Goal: Transaction & Acquisition: Purchase product/service

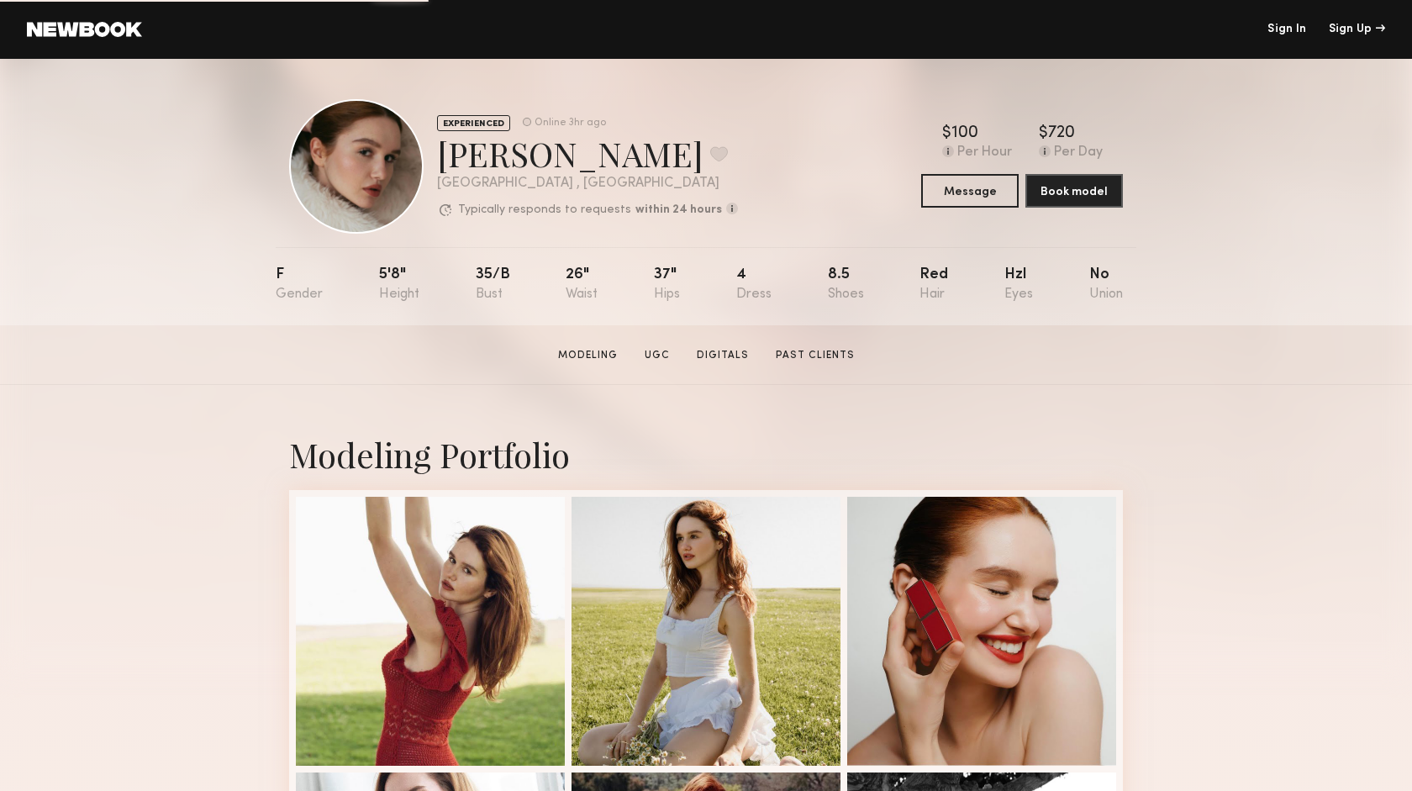
click at [123, 26] on link at bounding box center [84, 29] width 115 height 15
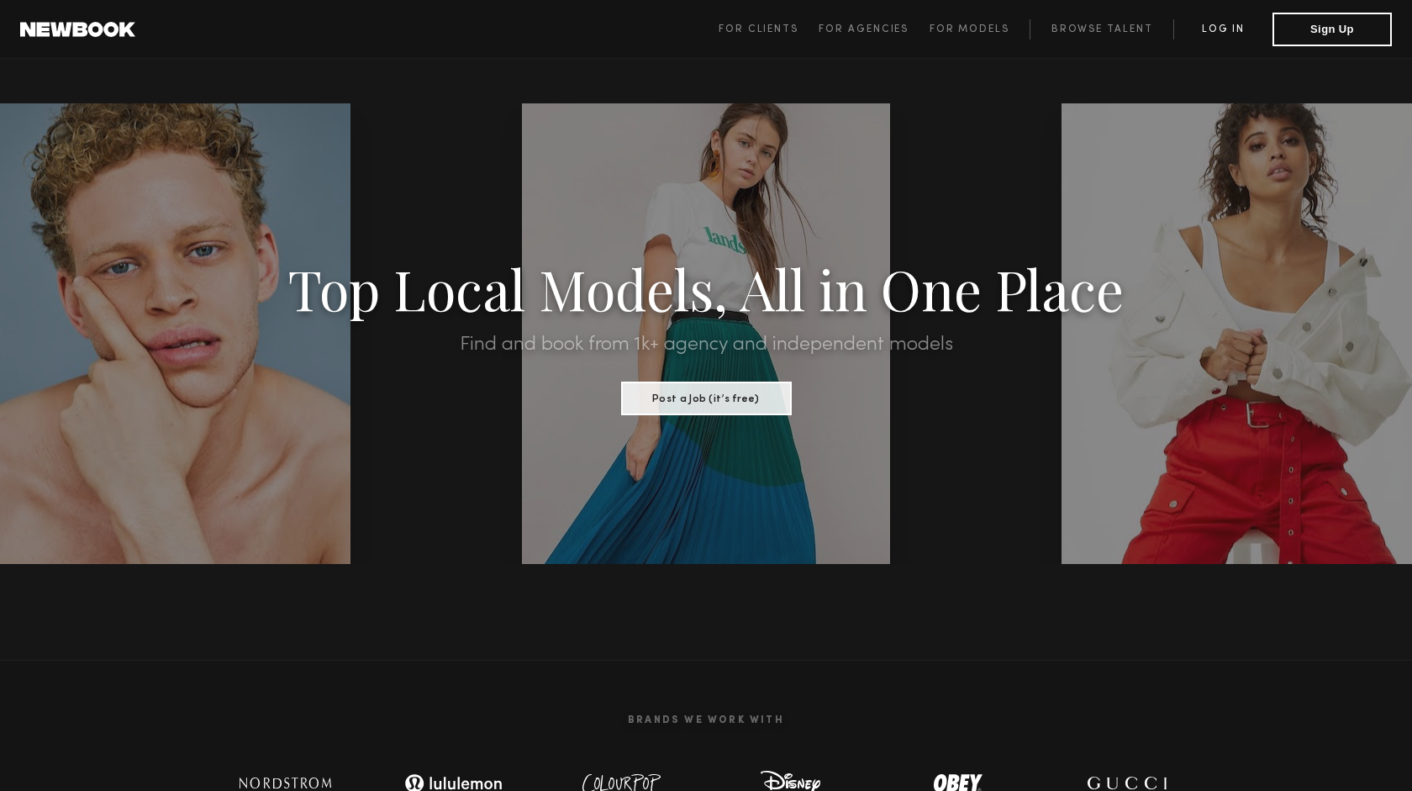
click at [1224, 25] on link "Log in" at bounding box center [1222, 29] width 99 height 20
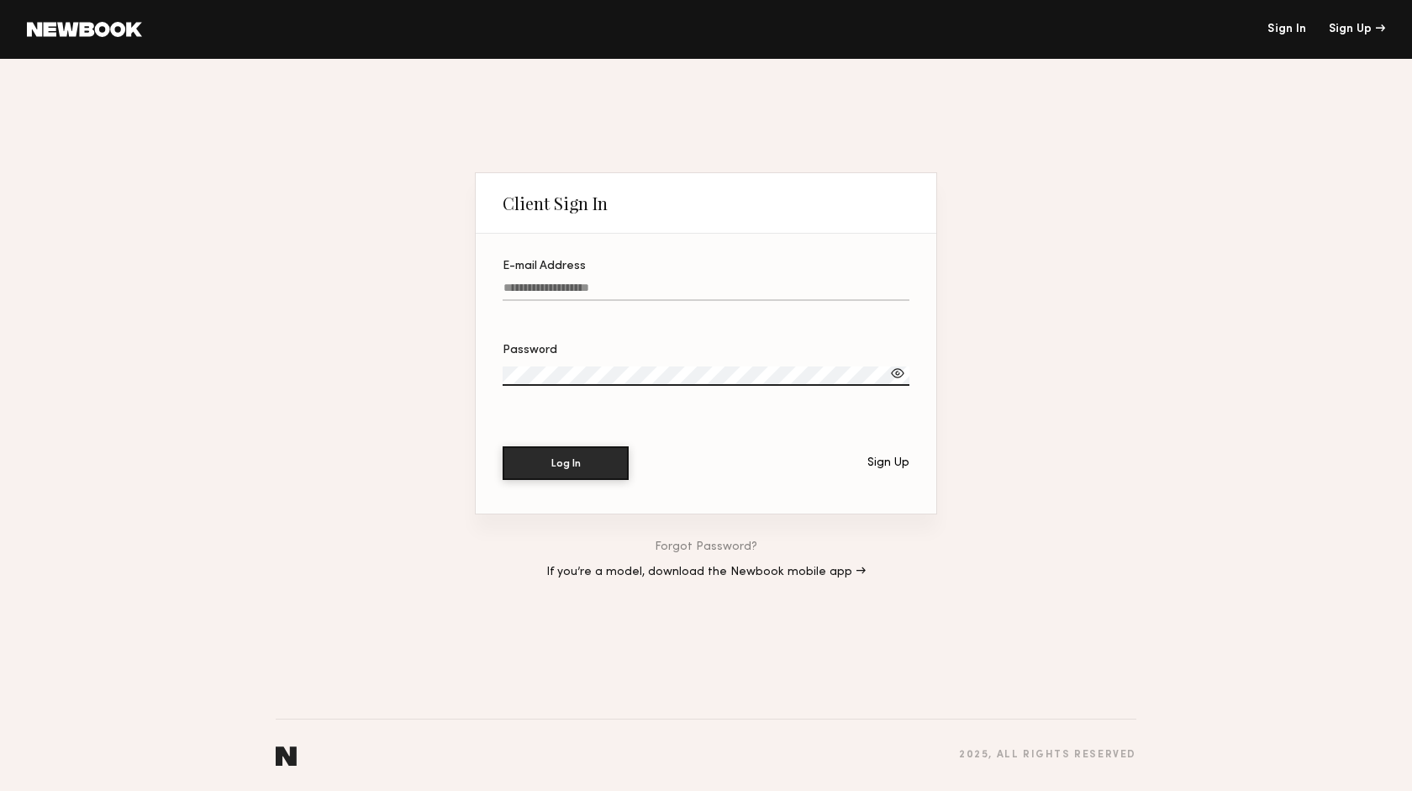
click at [529, 290] on input "E-mail Address" at bounding box center [706, 291] width 407 height 19
type input "**********"
click at [597, 455] on button "Log In" at bounding box center [566, 462] width 126 height 34
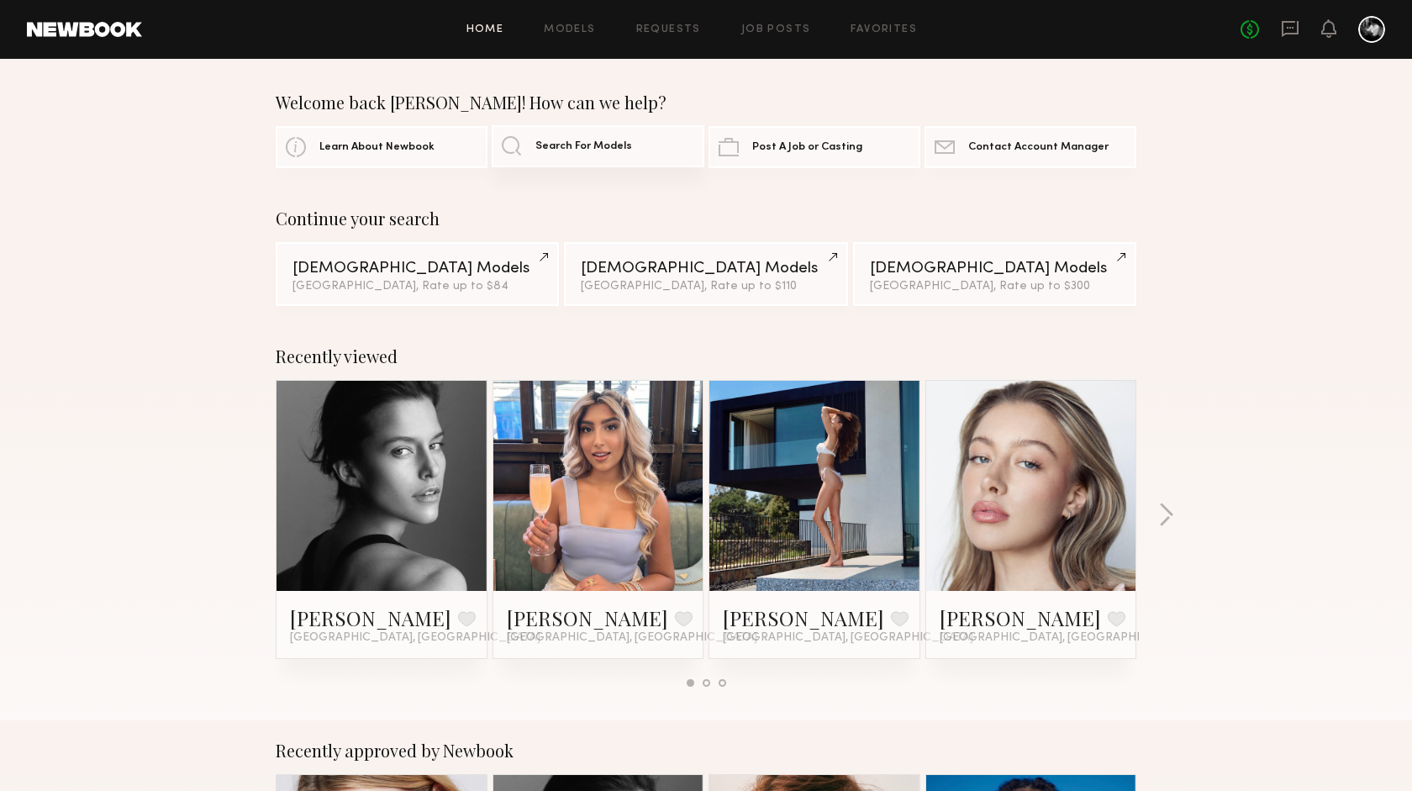
click at [588, 140] on link "Search For Models" at bounding box center [598, 146] width 212 height 42
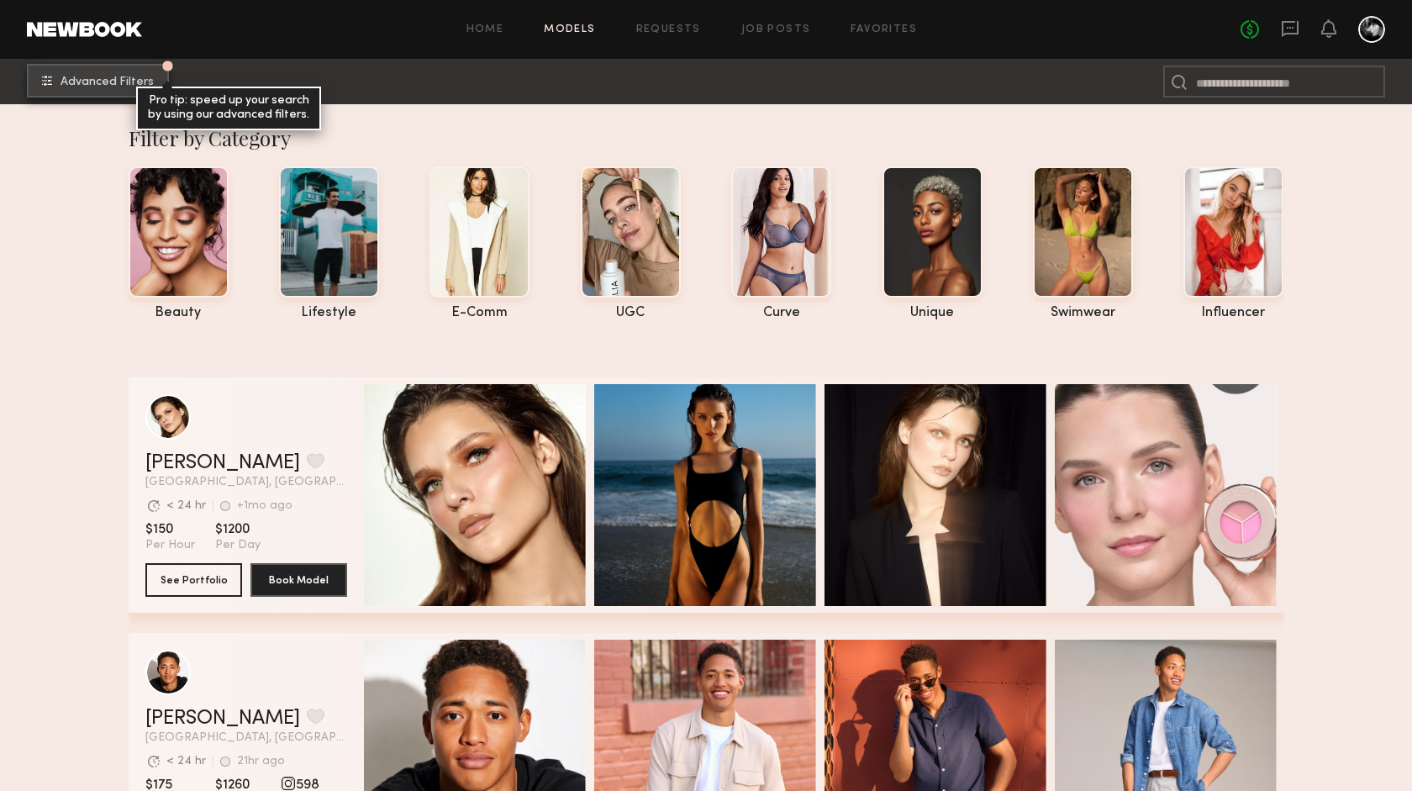
click at [142, 83] on span "Advanced Filters" at bounding box center [107, 82] width 93 height 12
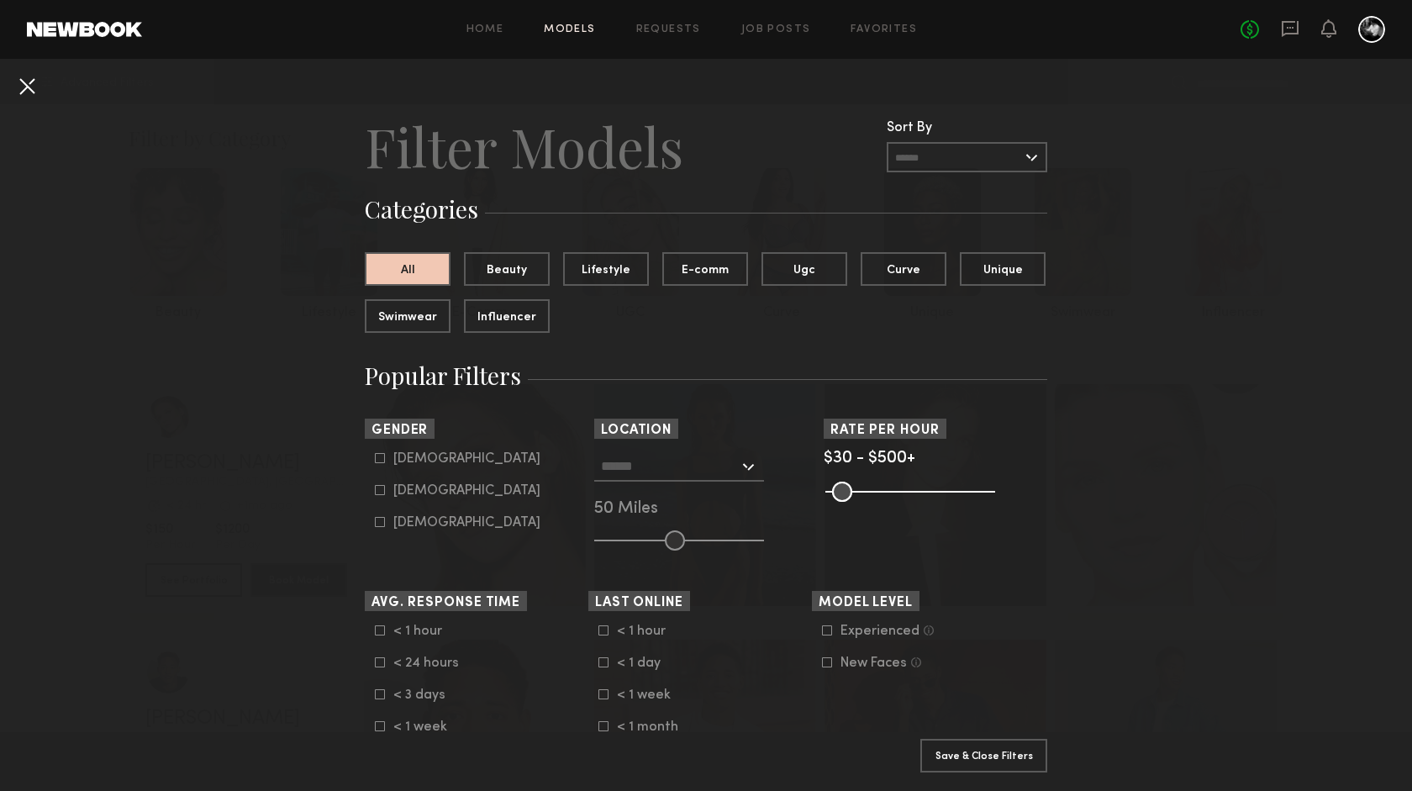
click at [34, 80] on button at bounding box center [26, 85] width 27 height 27
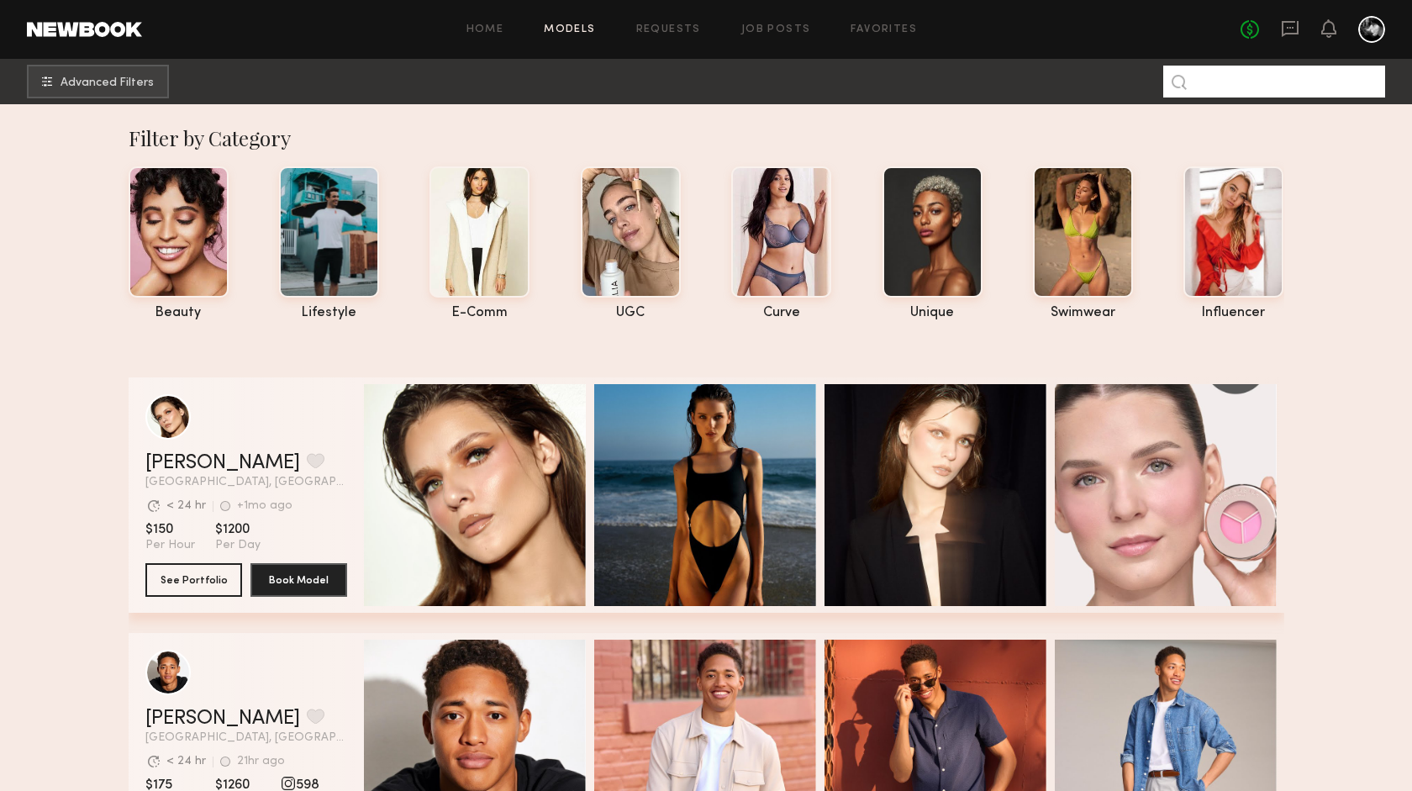
click at [1255, 87] on input at bounding box center [1274, 82] width 222 height 32
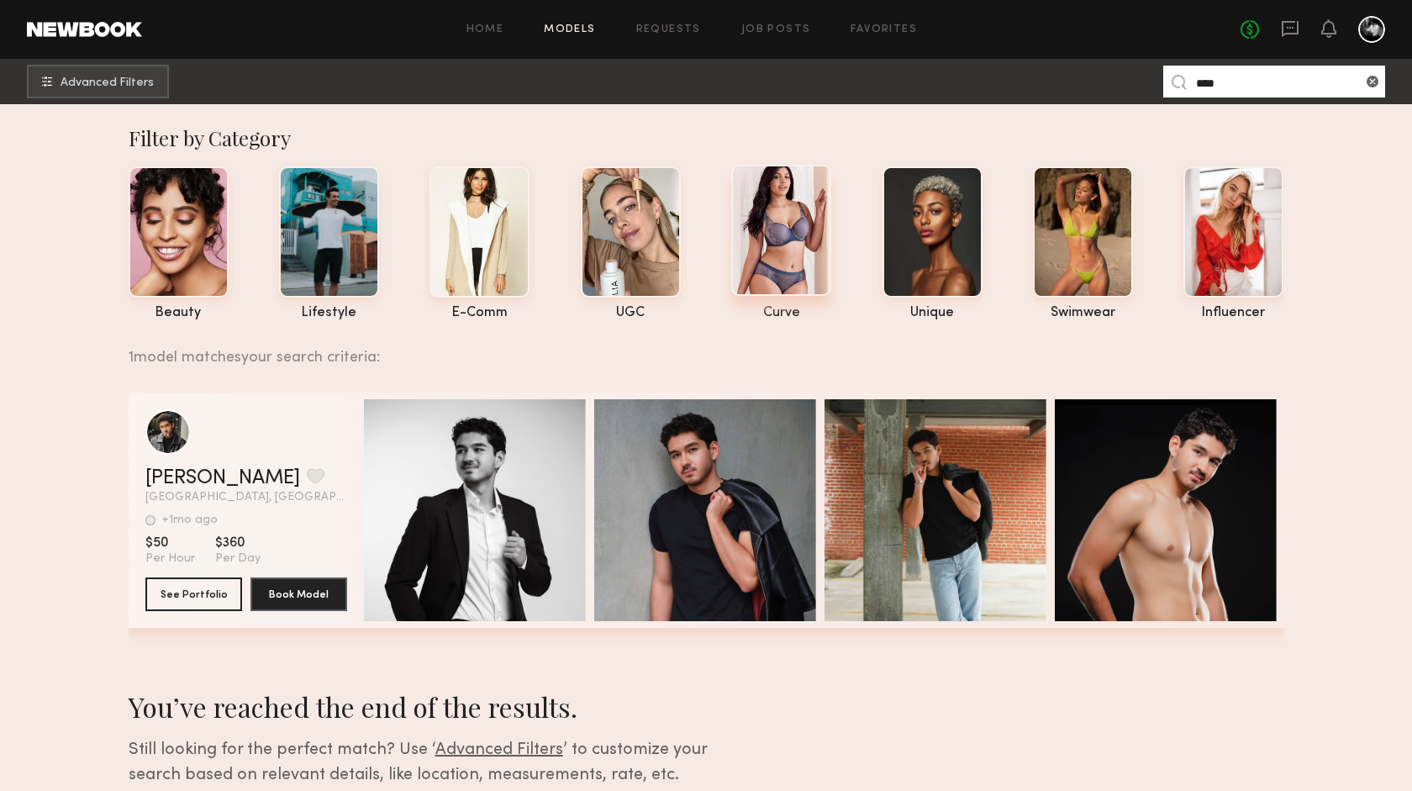
type input "****"
click at [775, 253] on div at bounding box center [781, 230] width 100 height 131
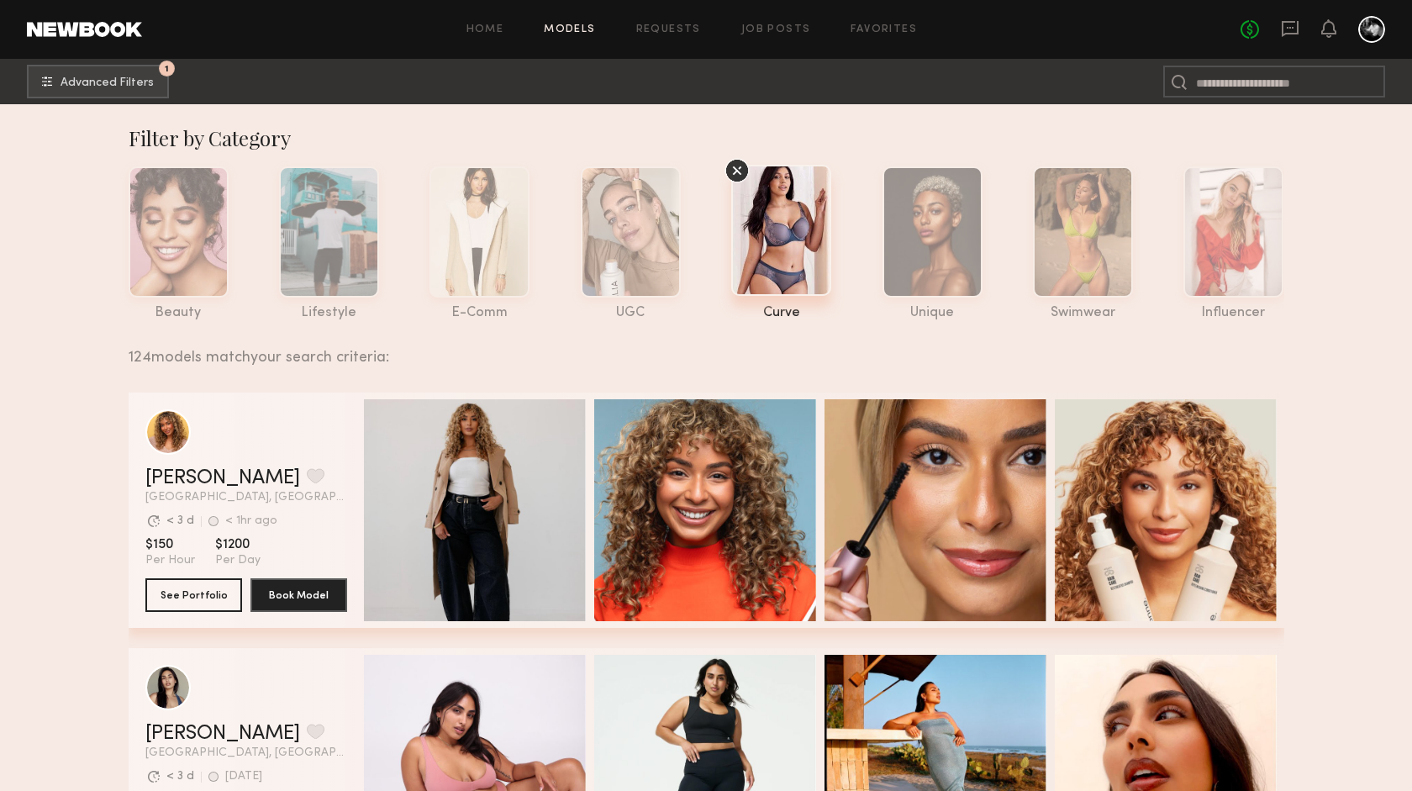
click at [736, 173] on icon at bounding box center [737, 170] width 9 height 9
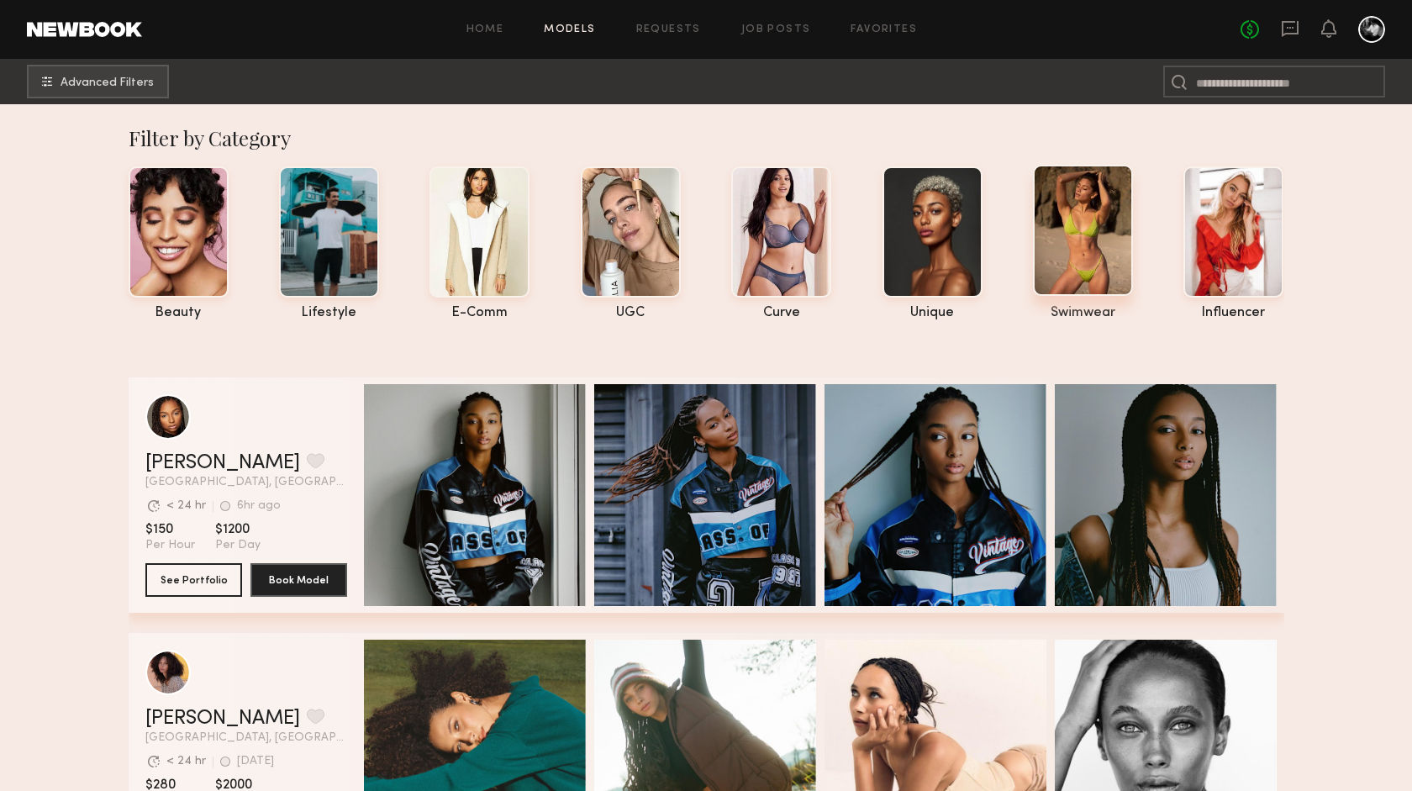
click at [1090, 252] on div at bounding box center [1083, 230] width 100 height 131
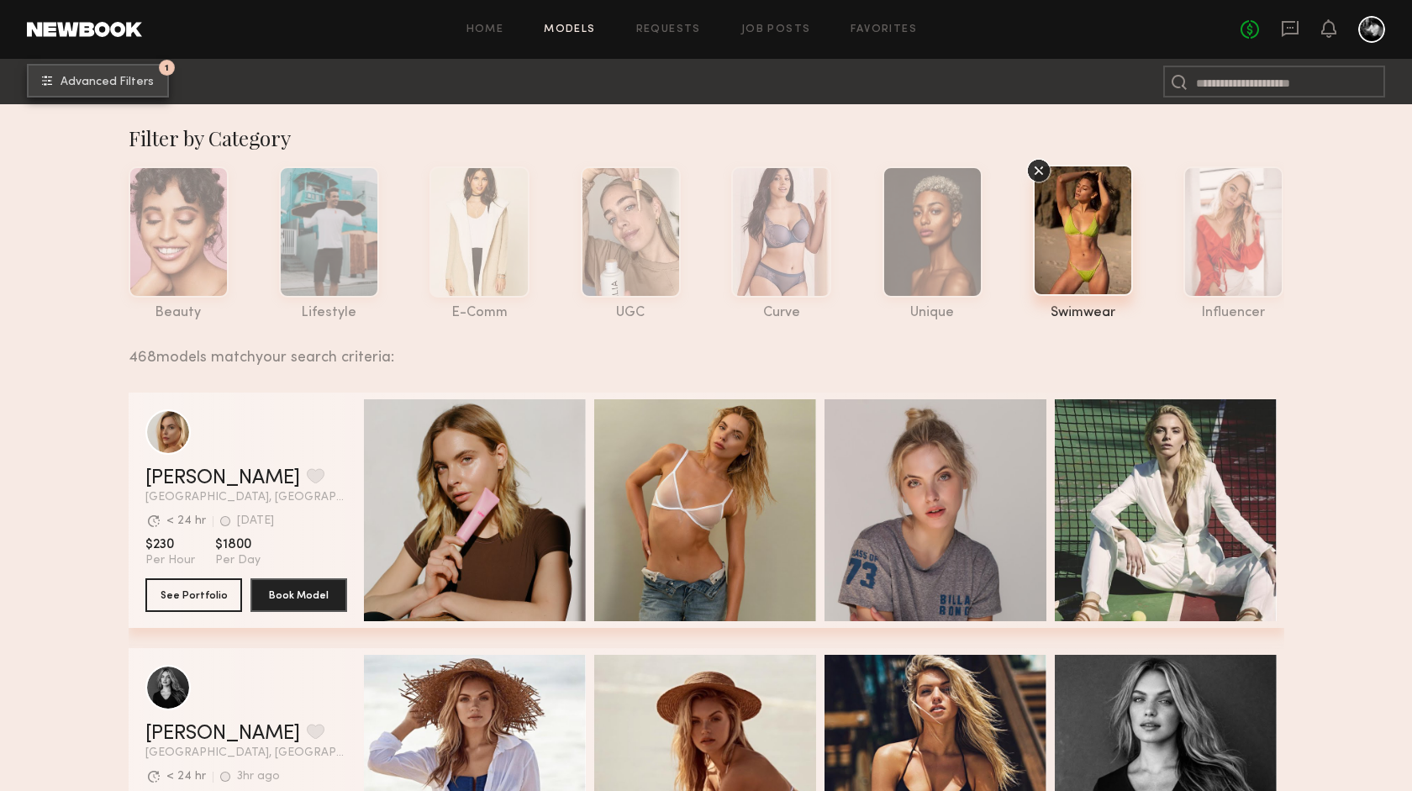
click at [132, 79] on span "Advanced Filters" at bounding box center [107, 82] width 93 height 12
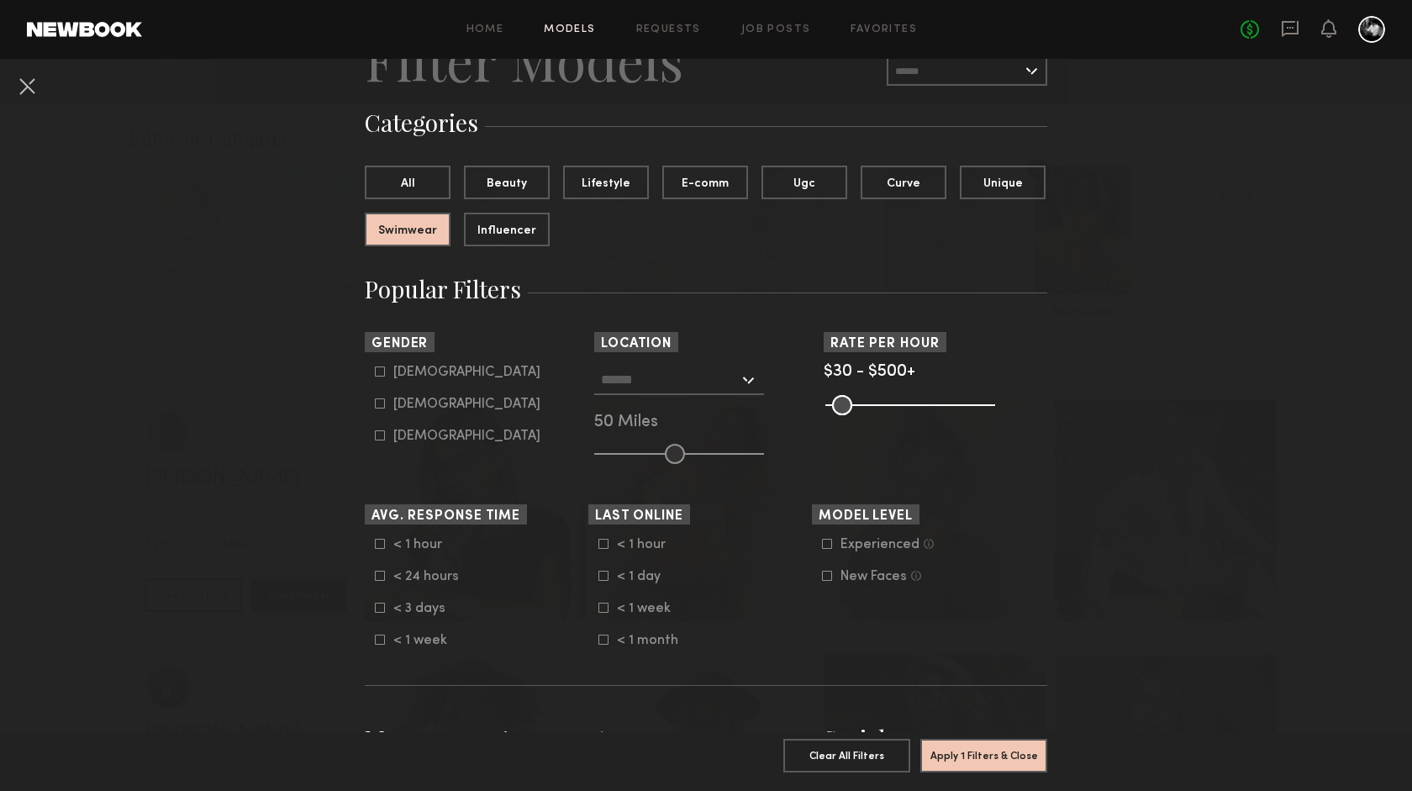
scroll to position [100, 0]
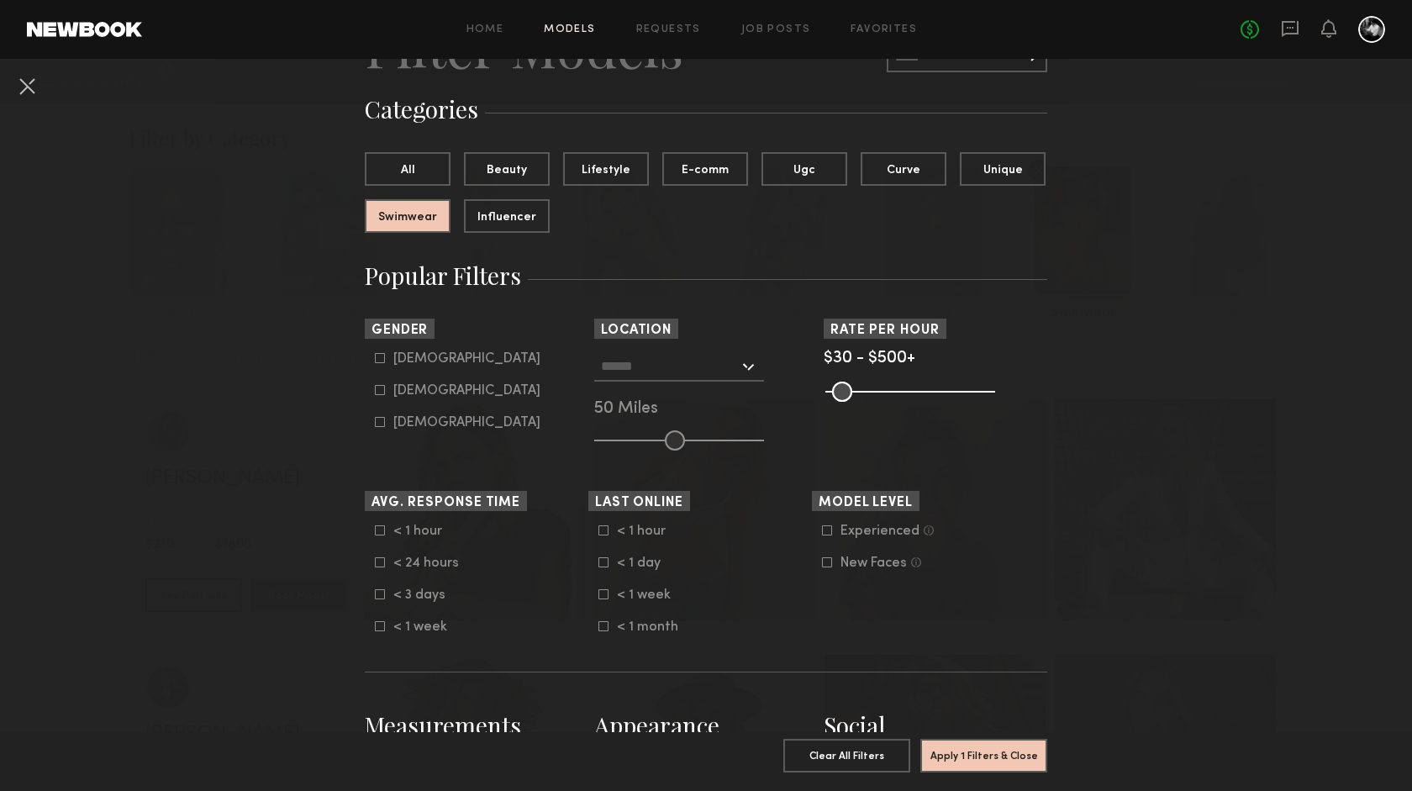
click at [382, 387] on icon at bounding box center [380, 390] width 10 height 10
type input "**"
click at [744, 360] on div at bounding box center [679, 366] width 170 height 30
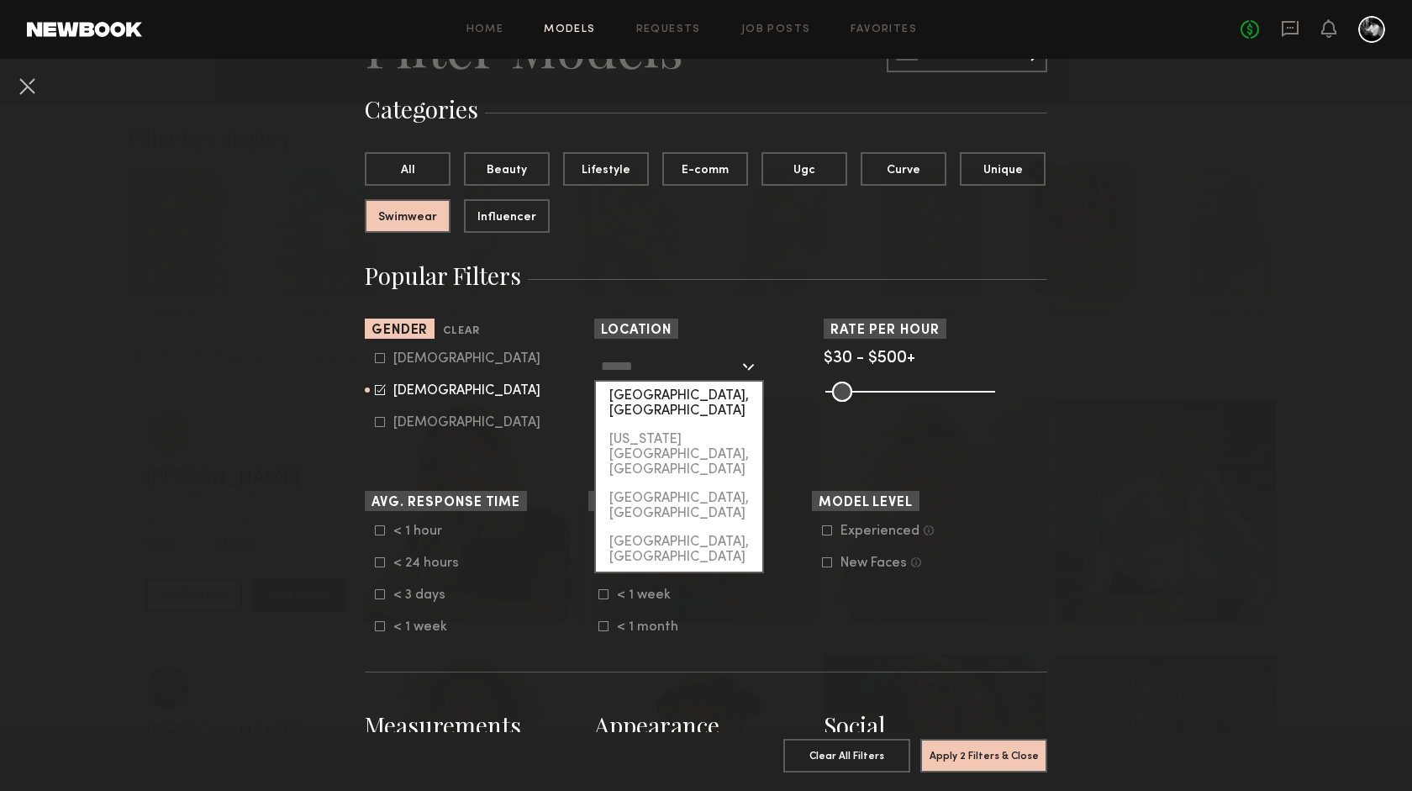
click at [708, 396] on div "Los Angeles, CA" at bounding box center [679, 404] width 166 height 44
type input "**********"
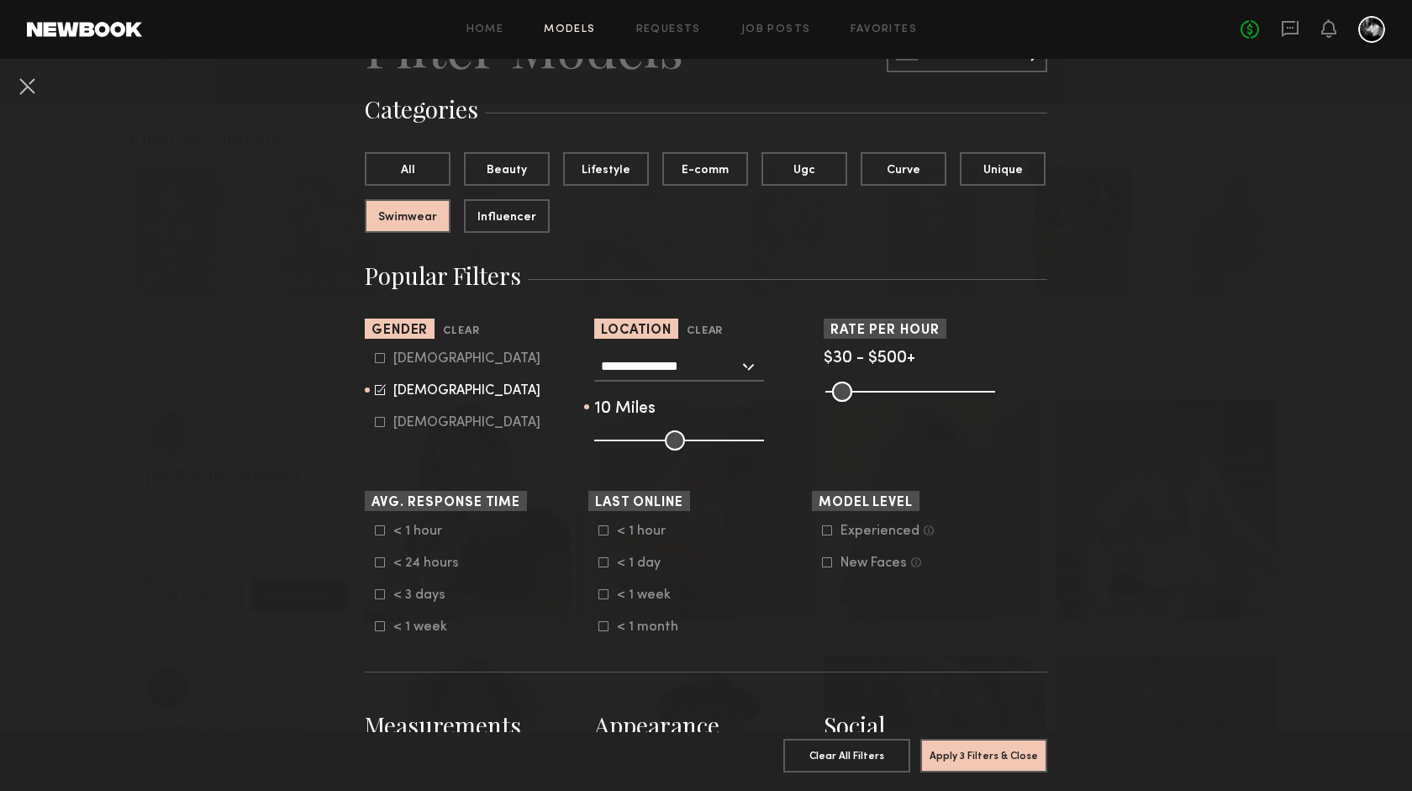
drag, startPoint x: 676, startPoint y: 439, endPoint x: 616, endPoint y: 439, distance: 60.5
type input "**"
click at [615, 439] on input "range" at bounding box center [679, 440] width 170 height 20
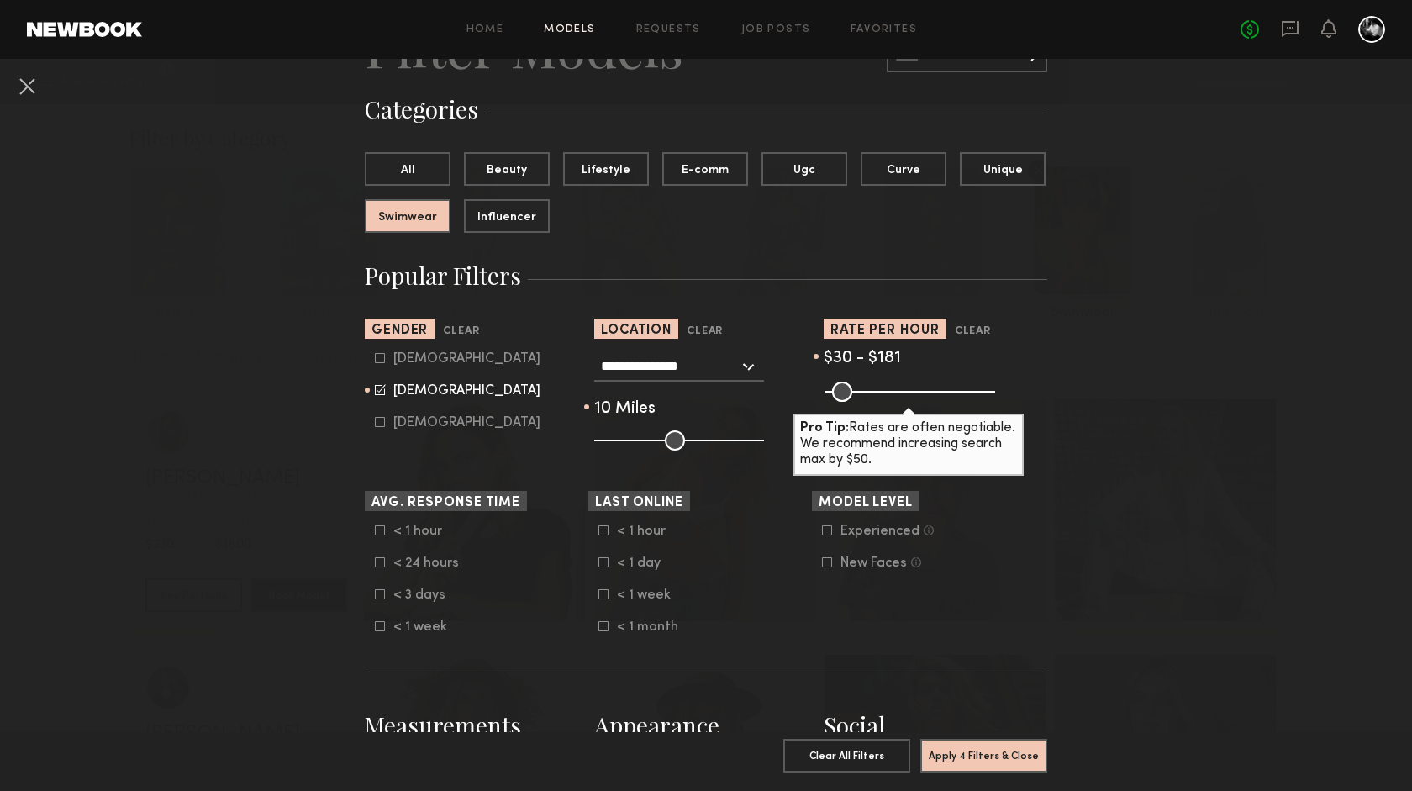
drag, startPoint x: 986, startPoint y: 390, endPoint x: 884, endPoint y: 397, distance: 102.0
type input "***"
click at [884, 397] on input "range" at bounding box center [910, 392] width 170 height 20
click at [793, 543] on form "< 1 hour < 1 day < 1 week < 1 month" at bounding box center [704, 579] width 213 height 111
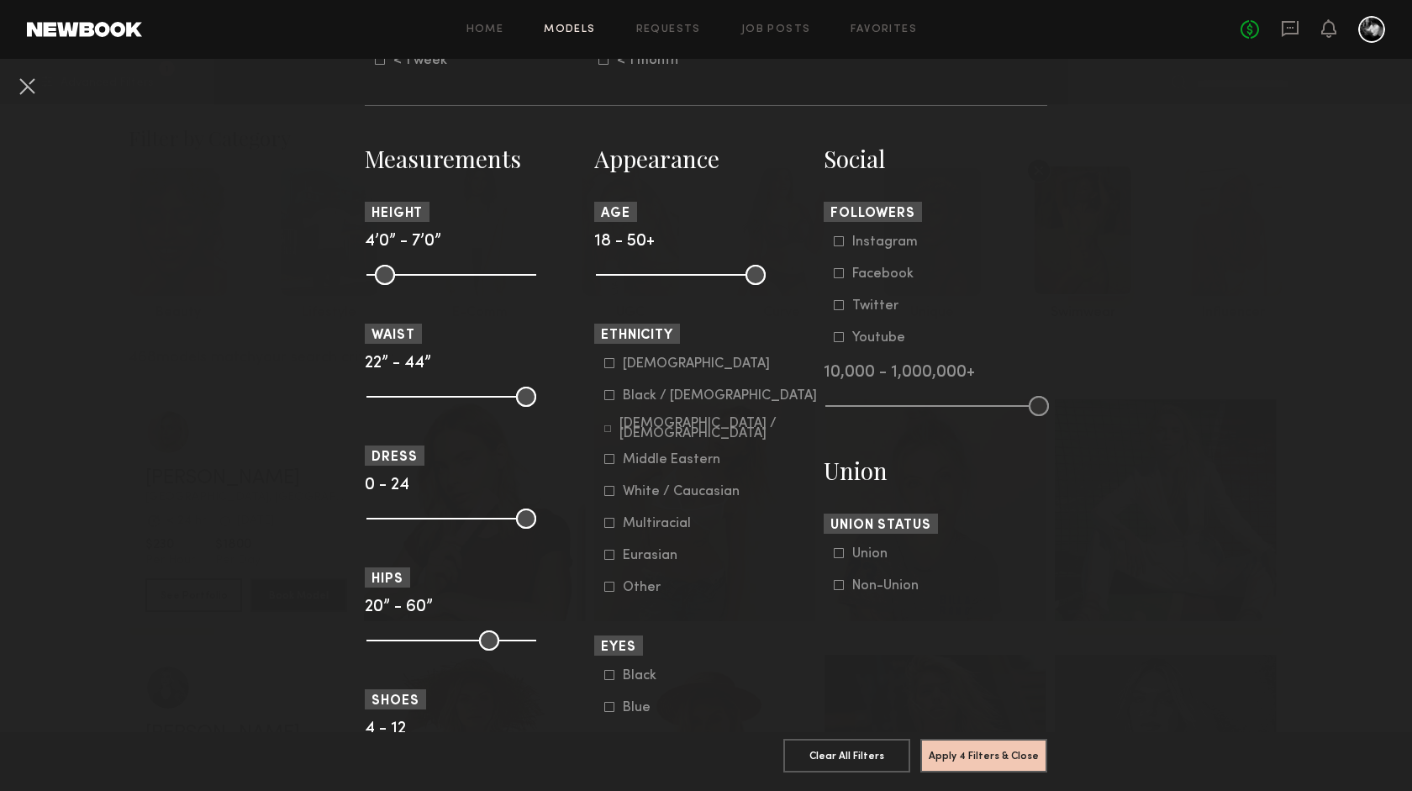
scroll to position [669, 0]
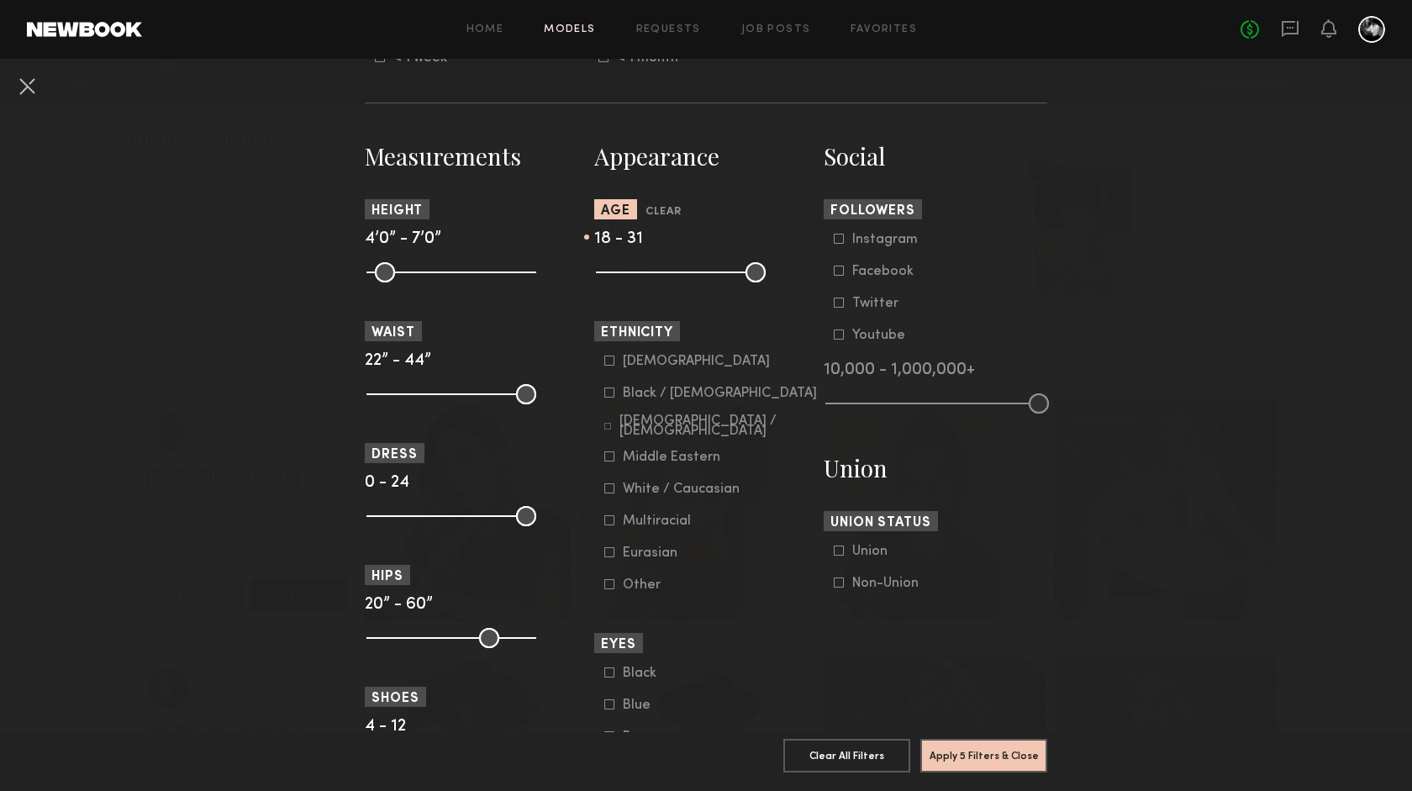
drag, startPoint x: 755, startPoint y: 260, endPoint x: 669, endPoint y: 271, distance: 87.2
type input "**"
click at [669, 271] on input "range" at bounding box center [681, 272] width 170 height 20
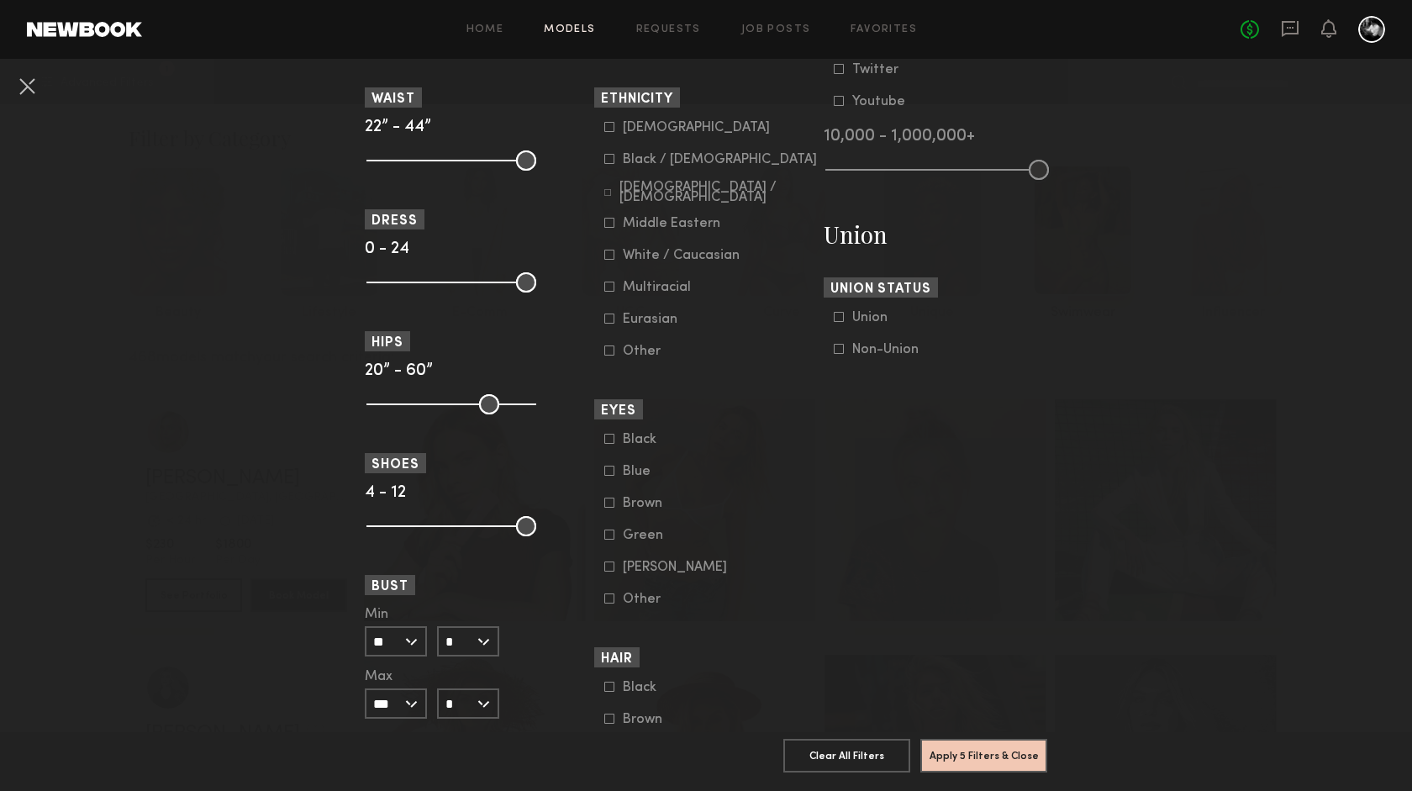
scroll to position [903, 0]
click at [961, 746] on button "Apply 5 Filters & Close" at bounding box center [983, 755] width 127 height 34
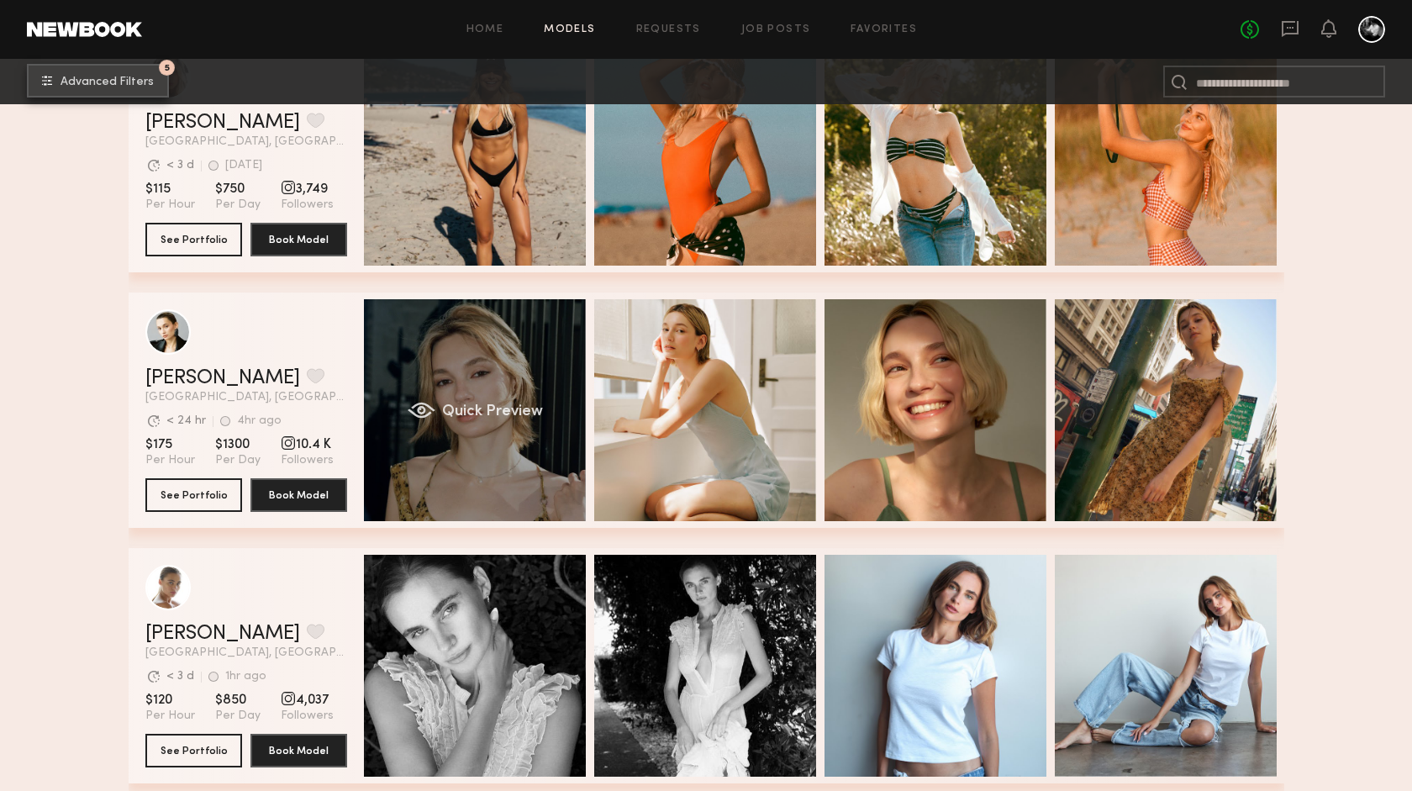
scroll to position [358, 0]
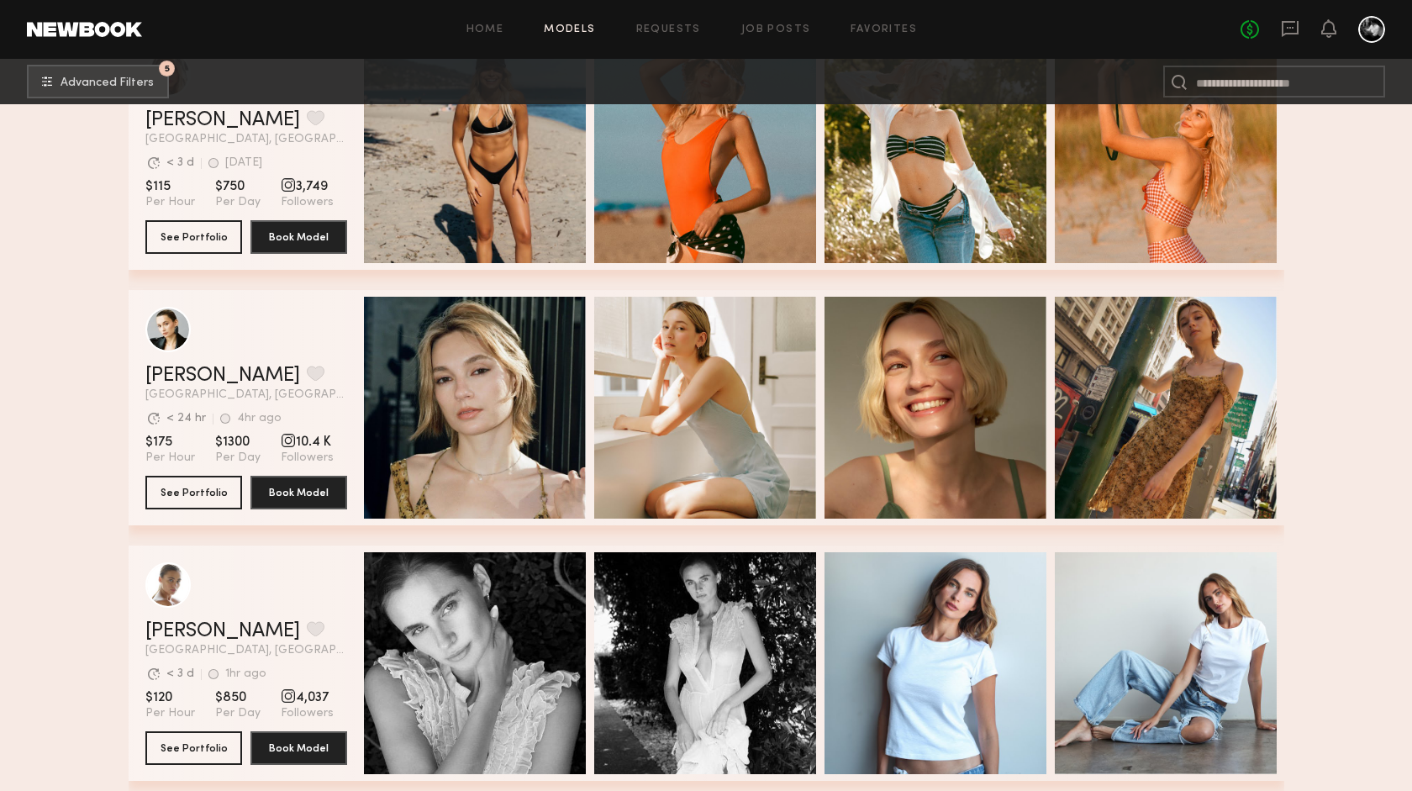
click at [1376, 19] on div at bounding box center [1371, 29] width 27 height 27
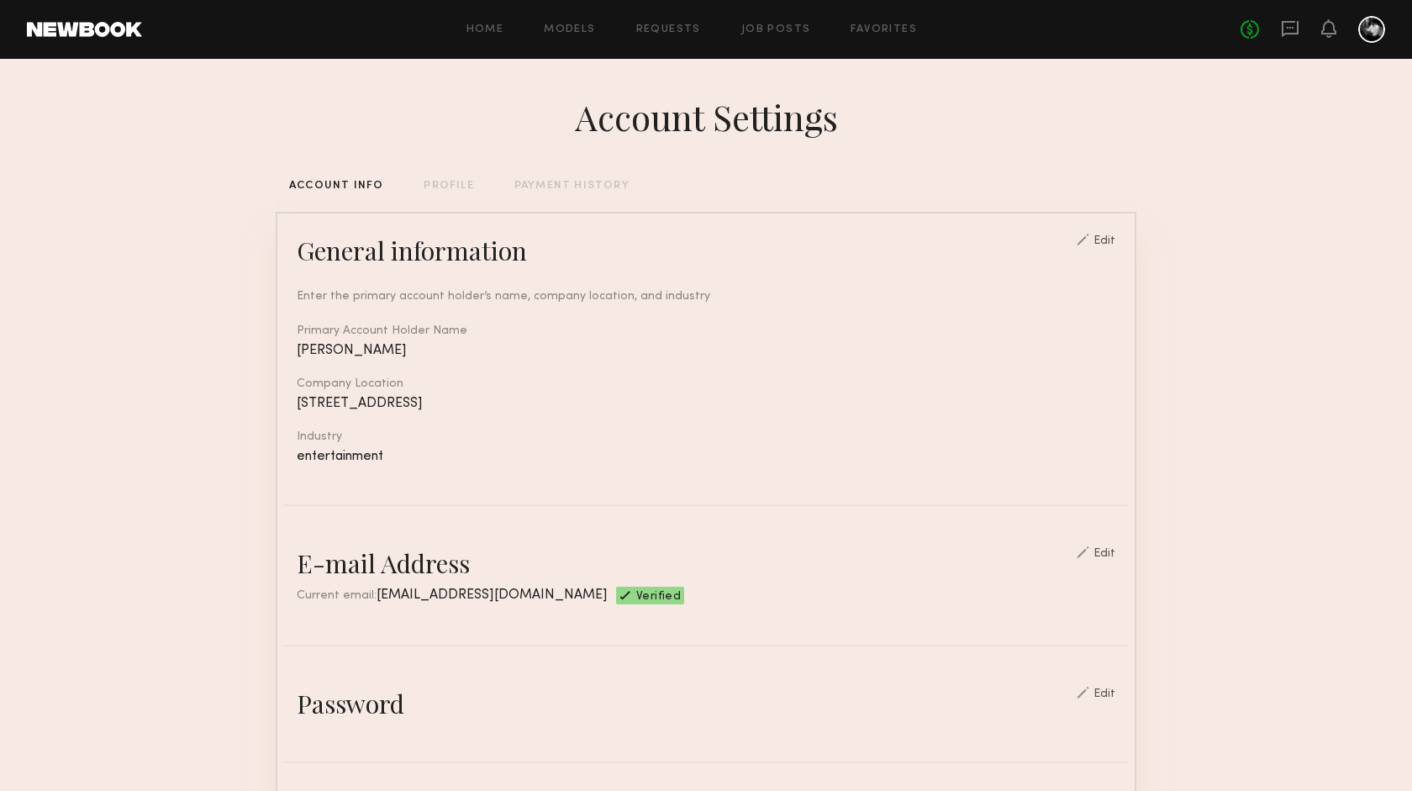
click at [454, 186] on div "PROFILE" at bounding box center [449, 186] width 50 height 11
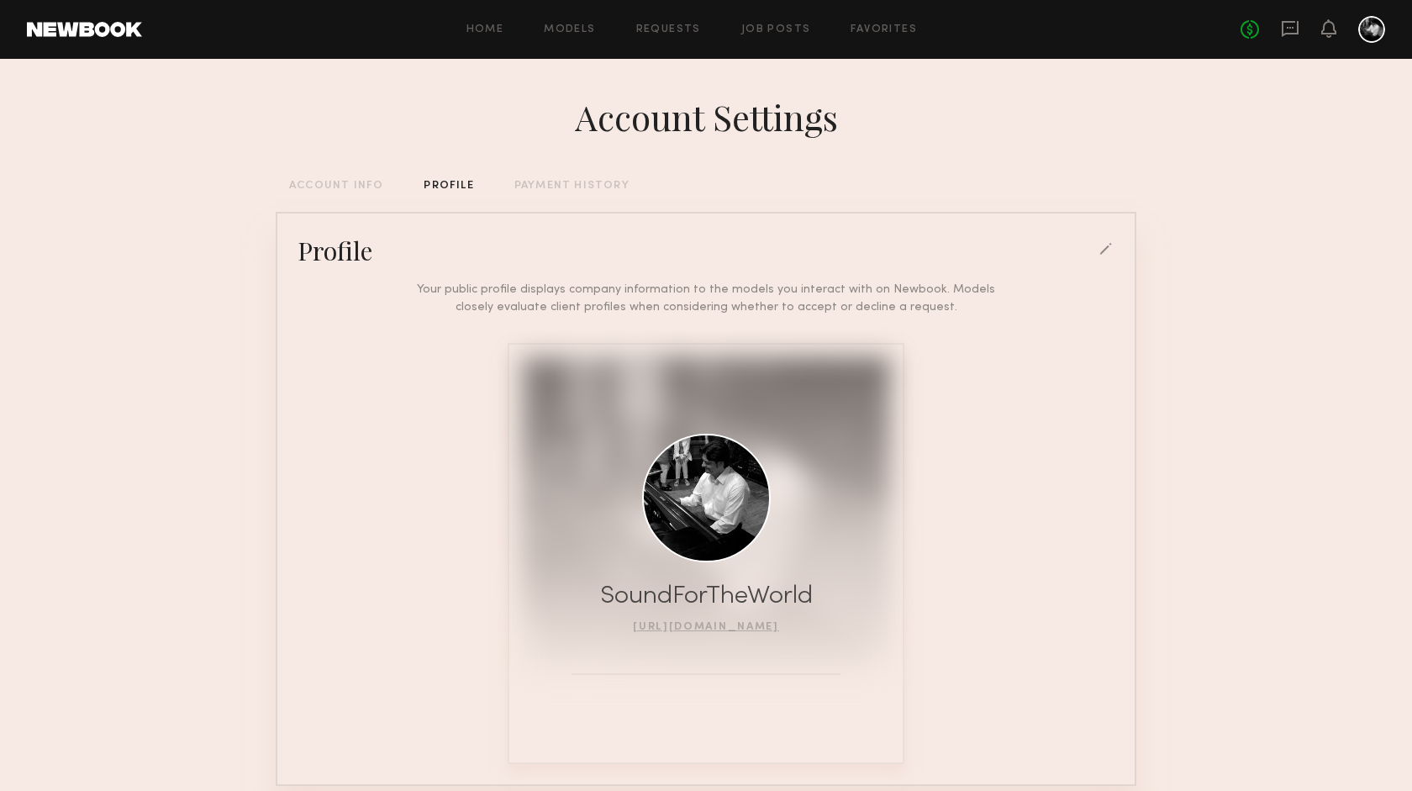
click at [569, 182] on div "PAYMENT HISTORY" at bounding box center [571, 186] width 115 height 11
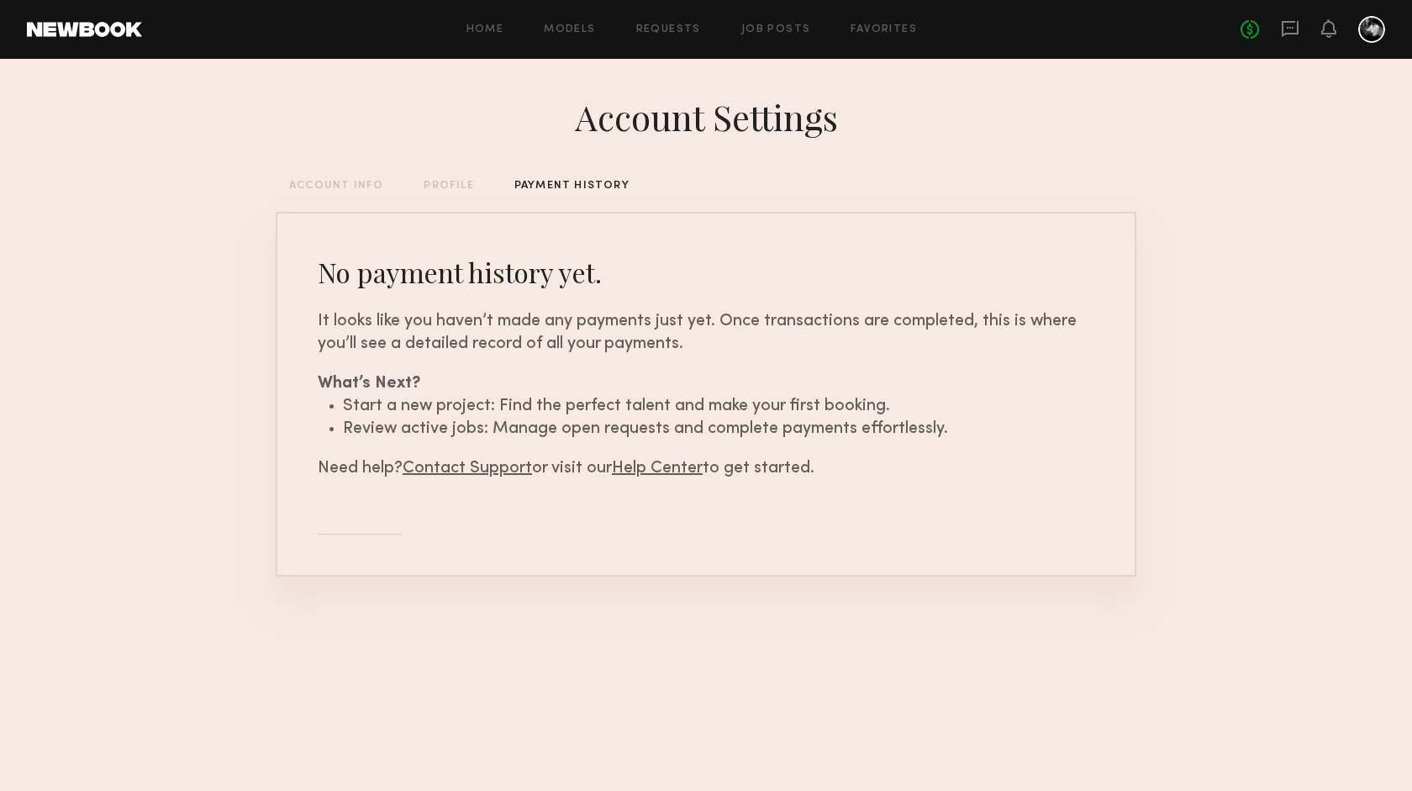
click at [312, 182] on div "ACCOUNT INFO" at bounding box center [336, 186] width 94 height 11
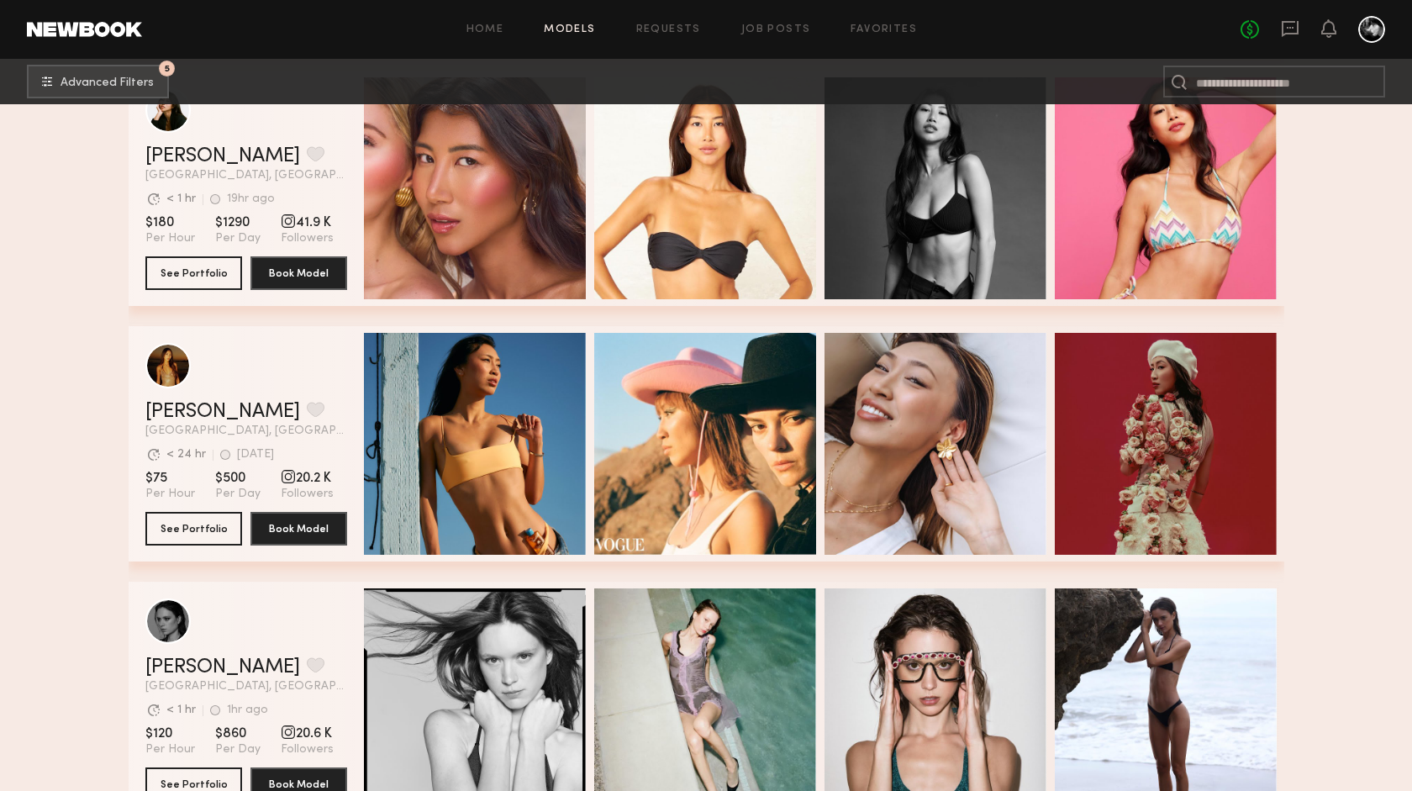
scroll to position [1600, 0]
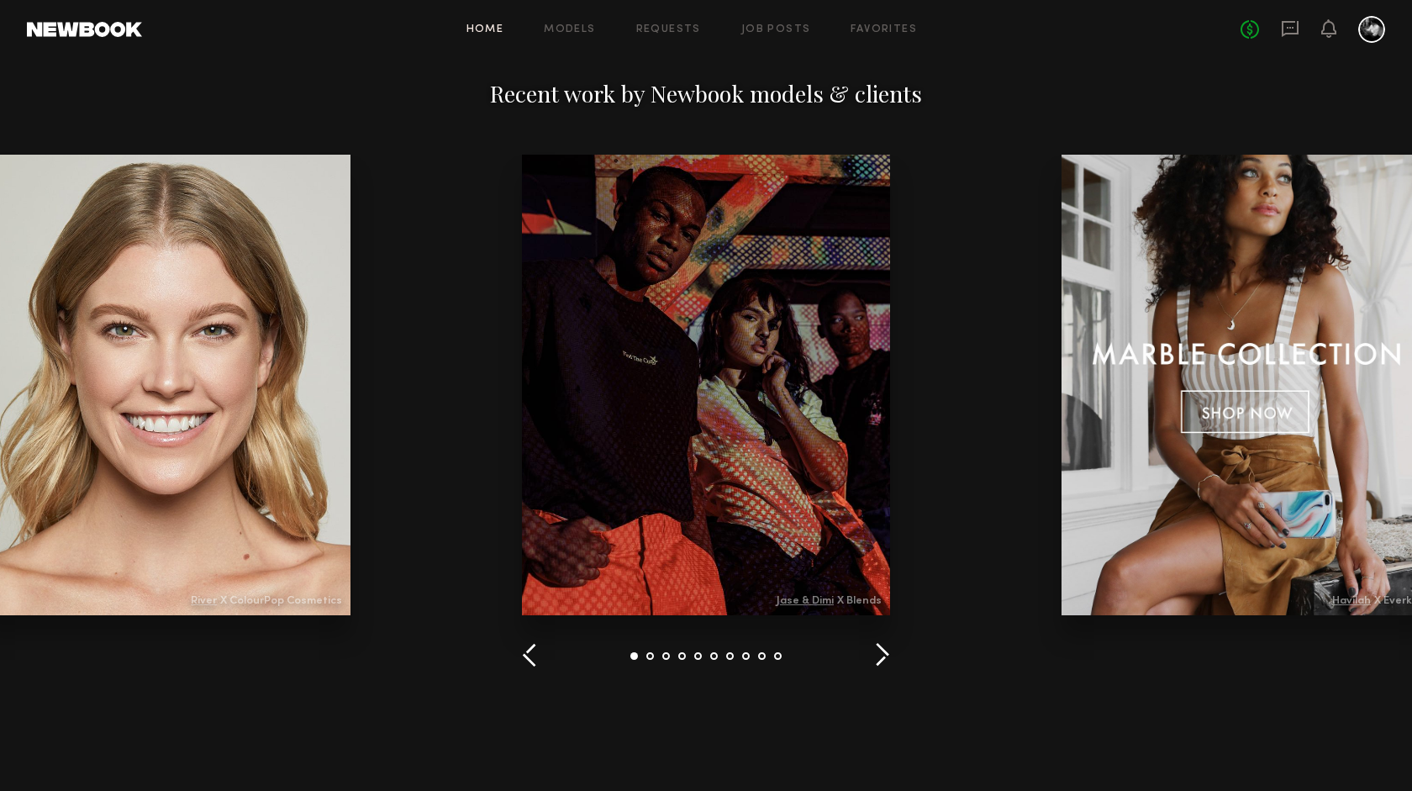
scroll to position [2273, 0]
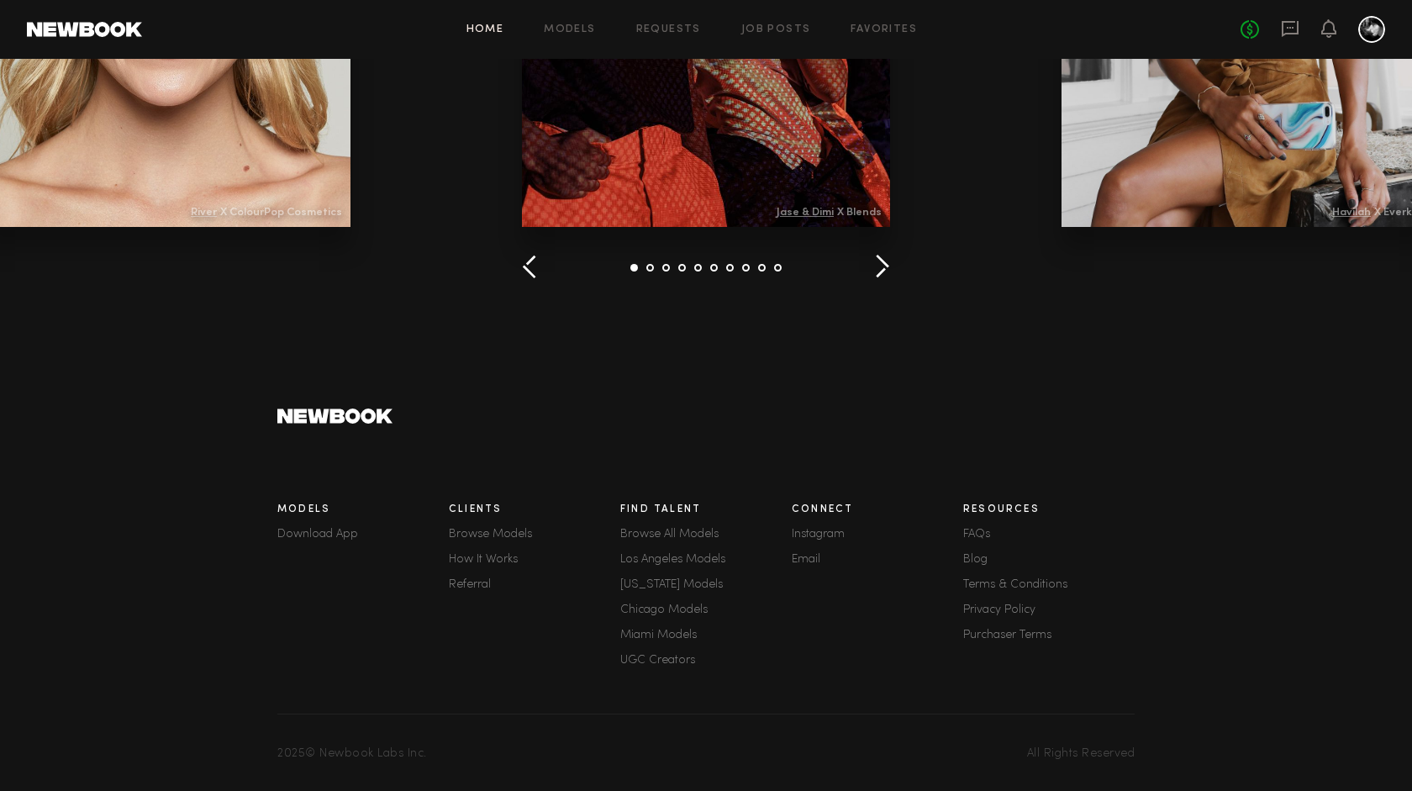
click at [1039, 579] on link "Terms & Conditions" at bounding box center [1048, 585] width 171 height 12
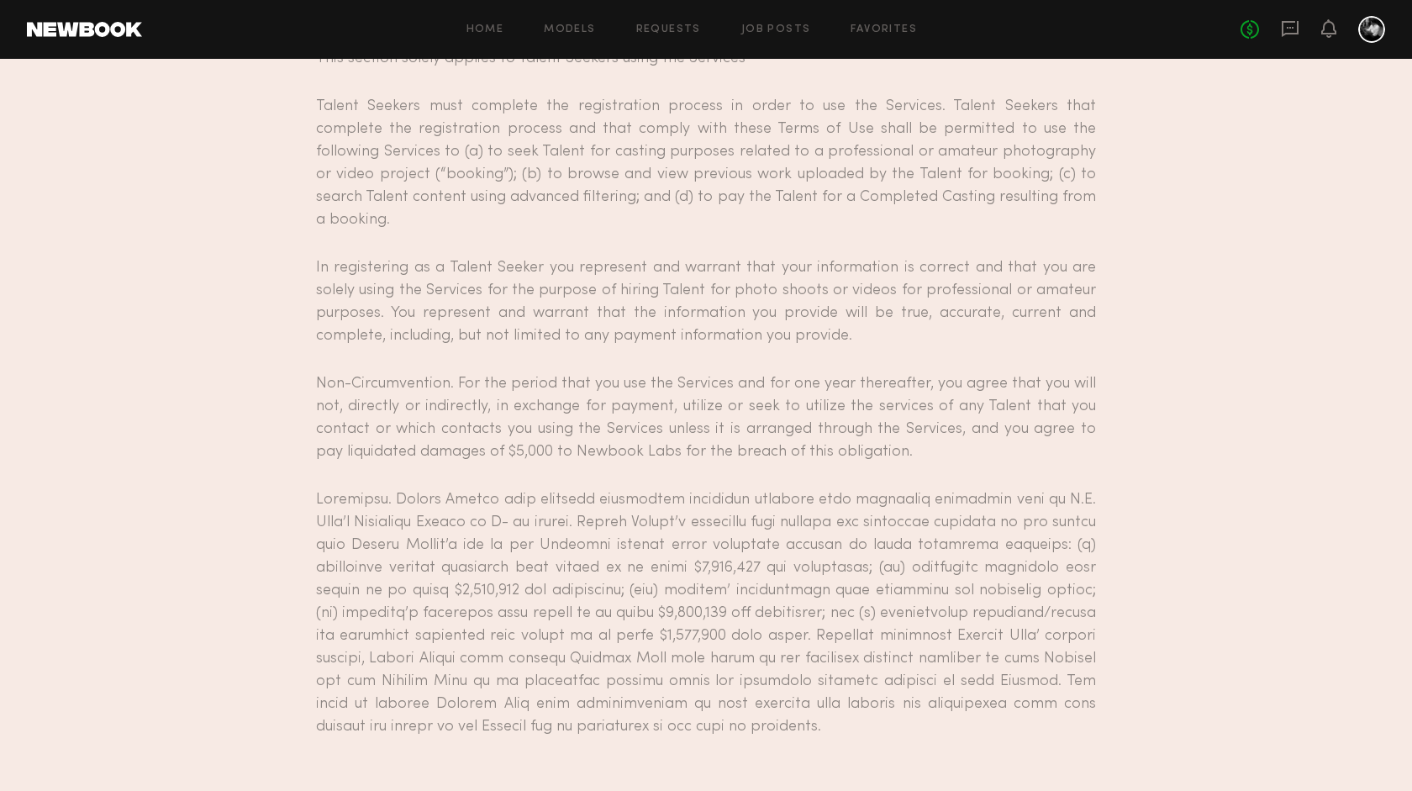
scroll to position [5255, 0]
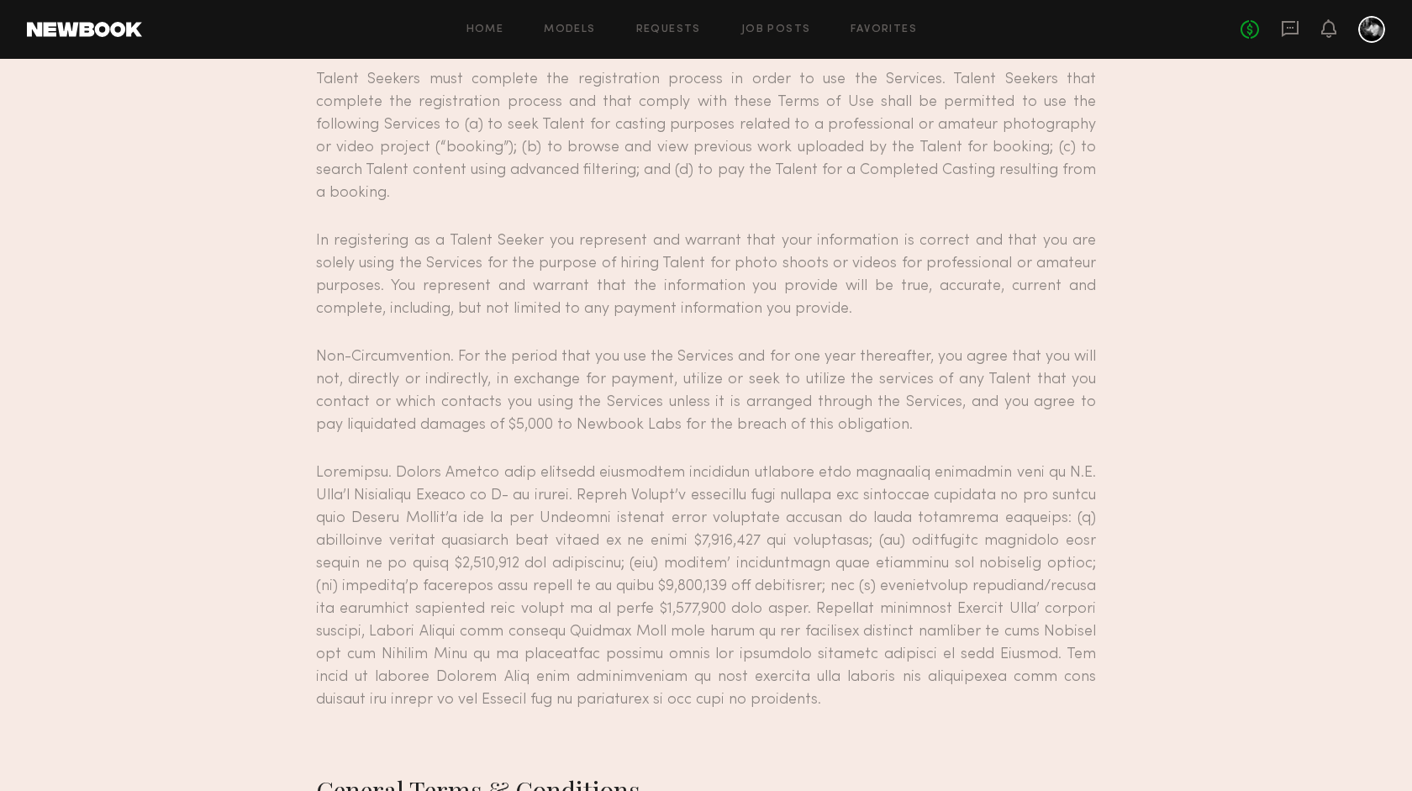
scroll to position [5297, 0]
click at [1378, 31] on div at bounding box center [1371, 29] width 27 height 27
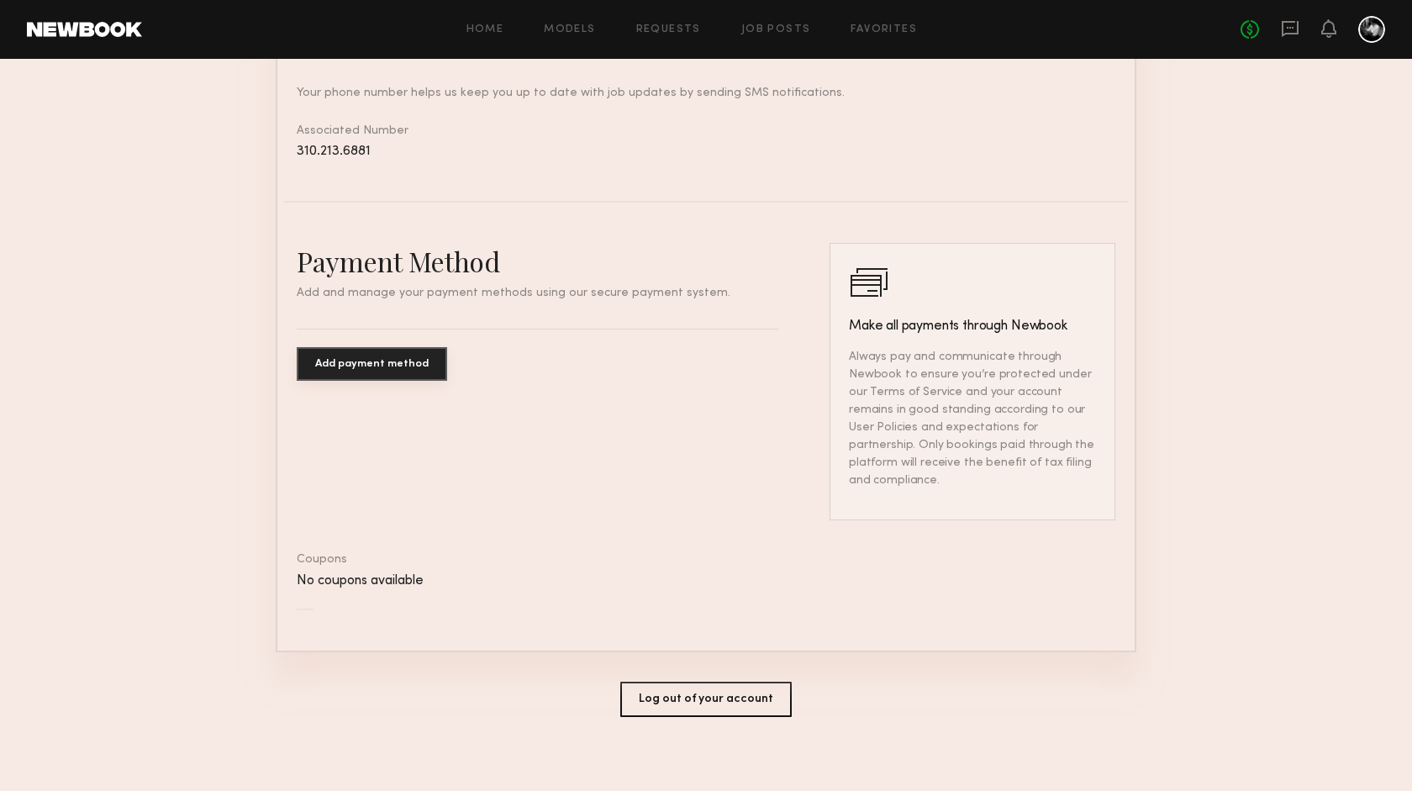
scroll to position [789, 0]
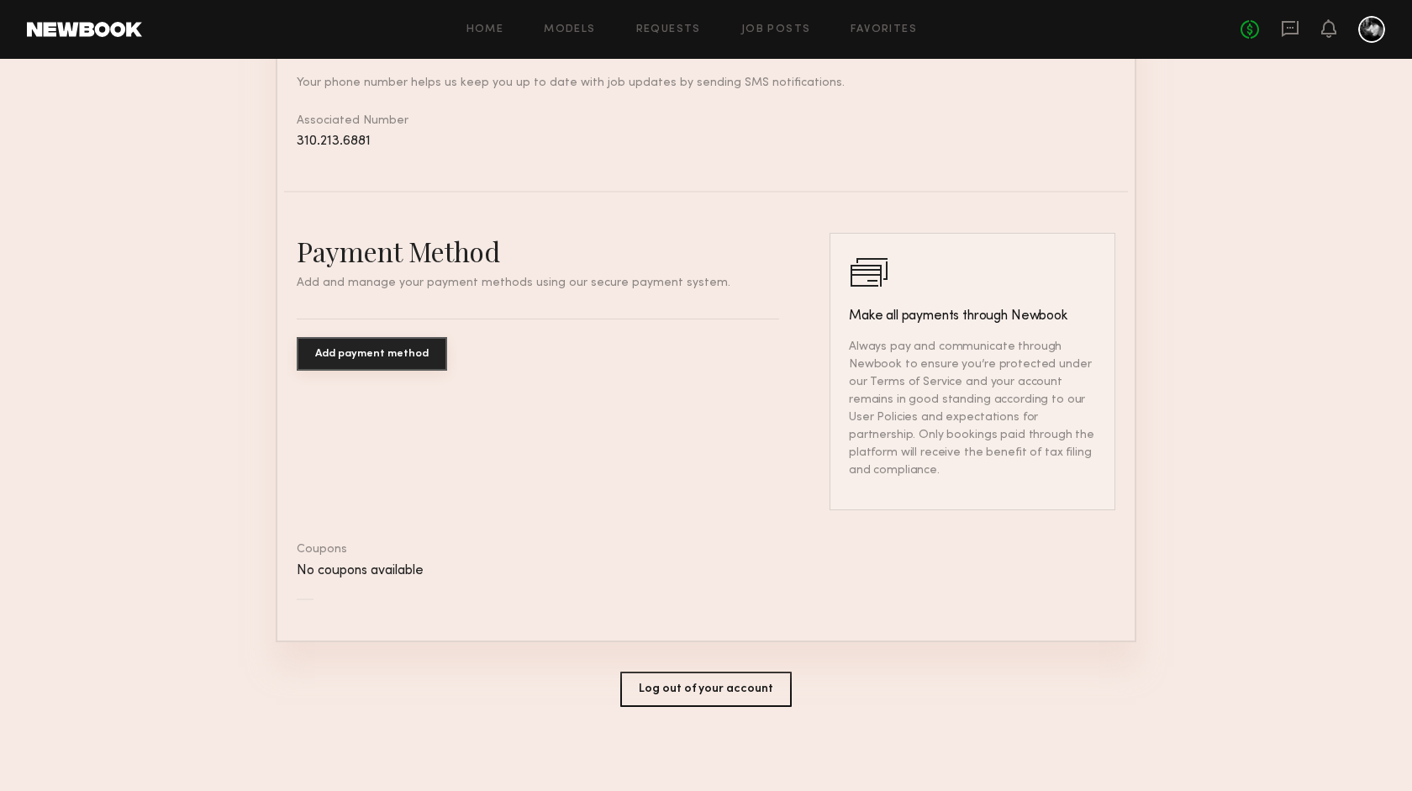
click at [1366, 26] on div at bounding box center [1371, 29] width 27 height 27
click at [1371, 26] on div at bounding box center [1371, 29] width 27 height 27
click at [724, 693] on button "Log out of your account" at bounding box center [705, 688] width 171 height 35
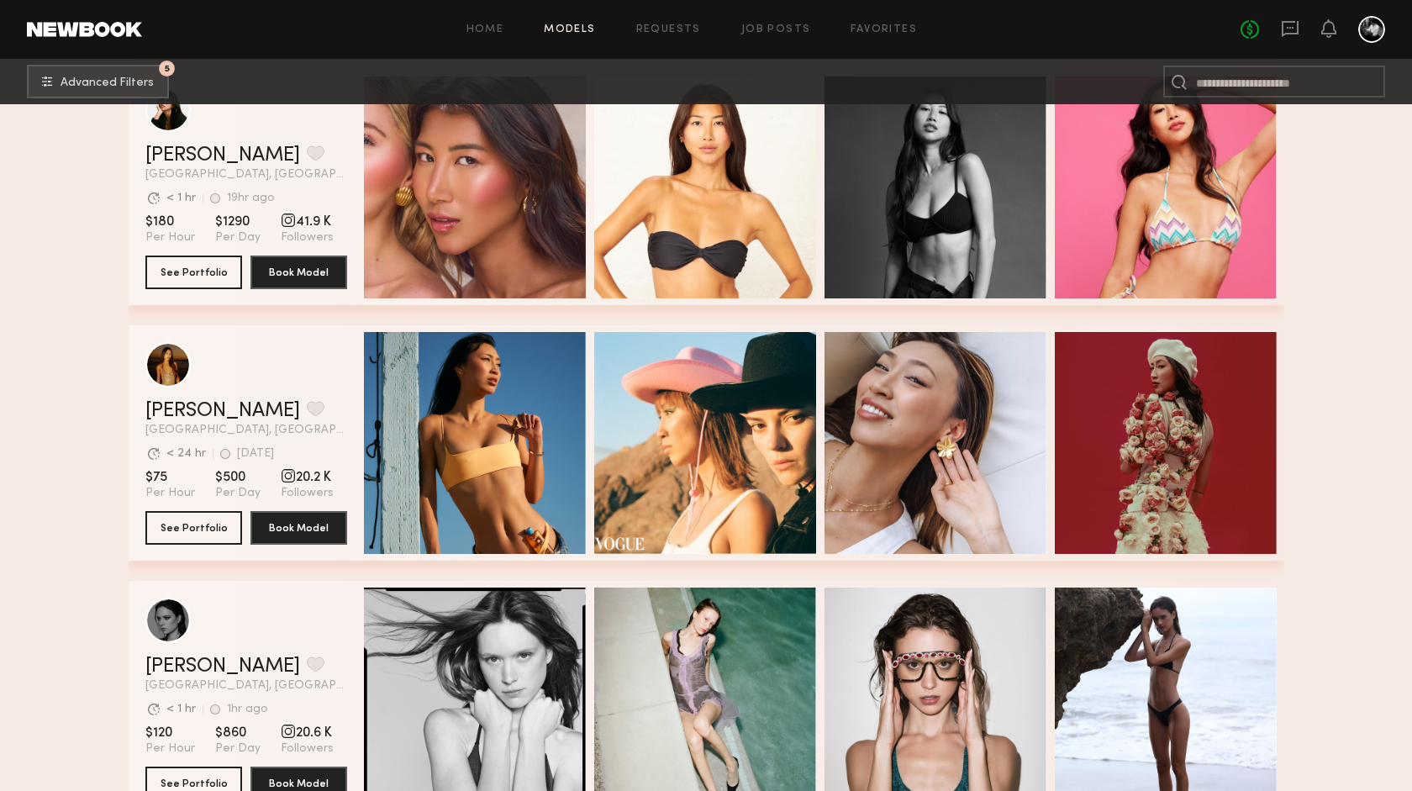
scroll to position [1600, 0]
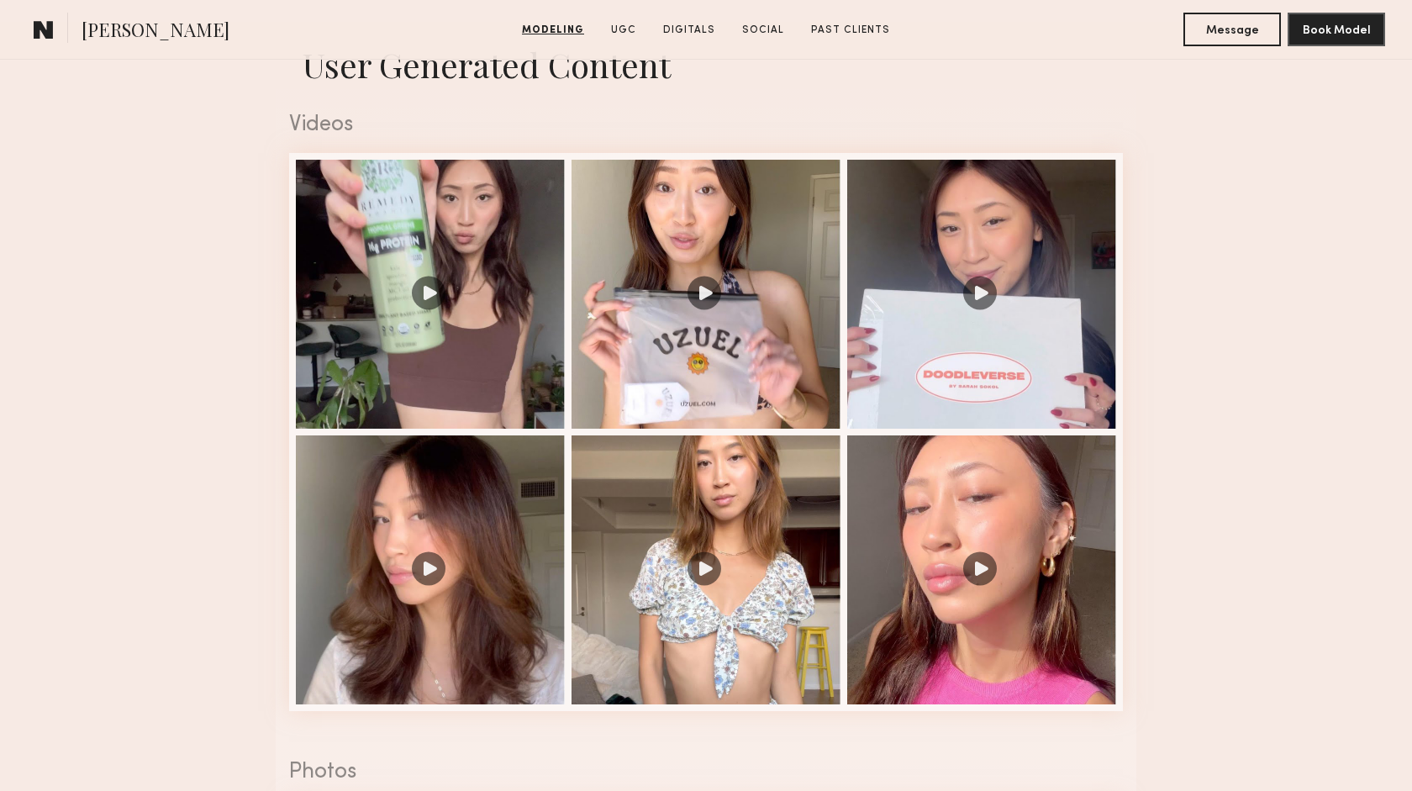
scroll to position [1674, 0]
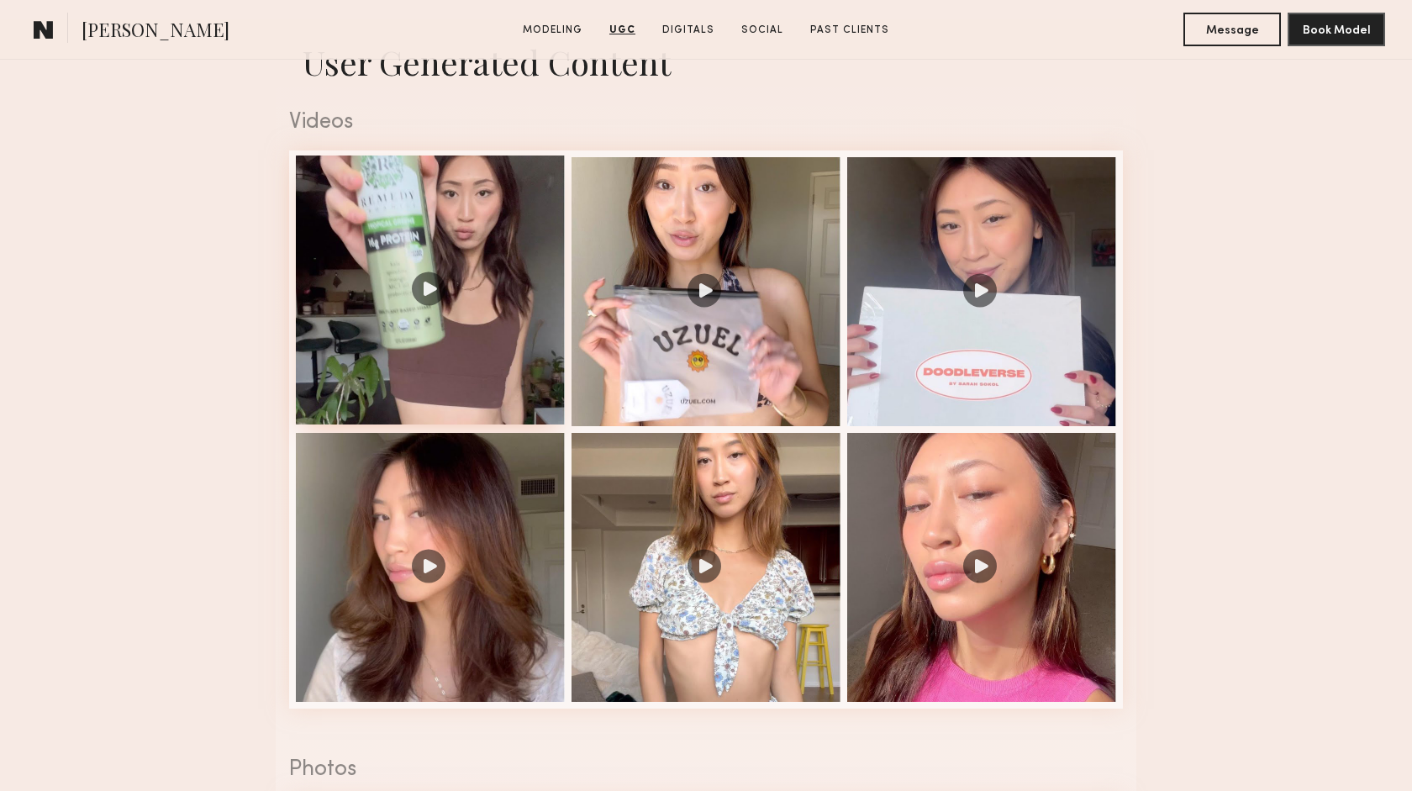
click at [431, 287] on div at bounding box center [430, 289] width 269 height 269
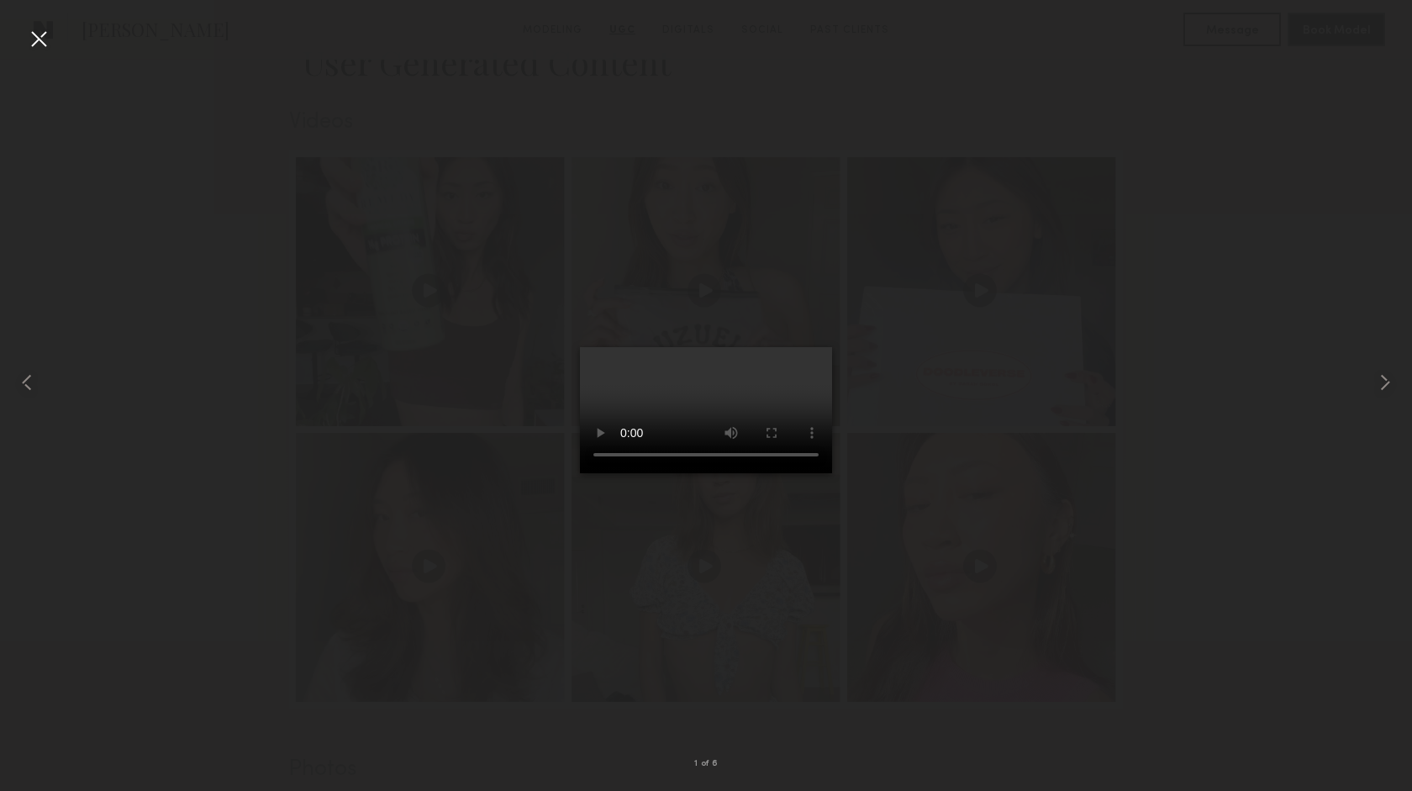
click at [37, 34] on div at bounding box center [38, 38] width 27 height 27
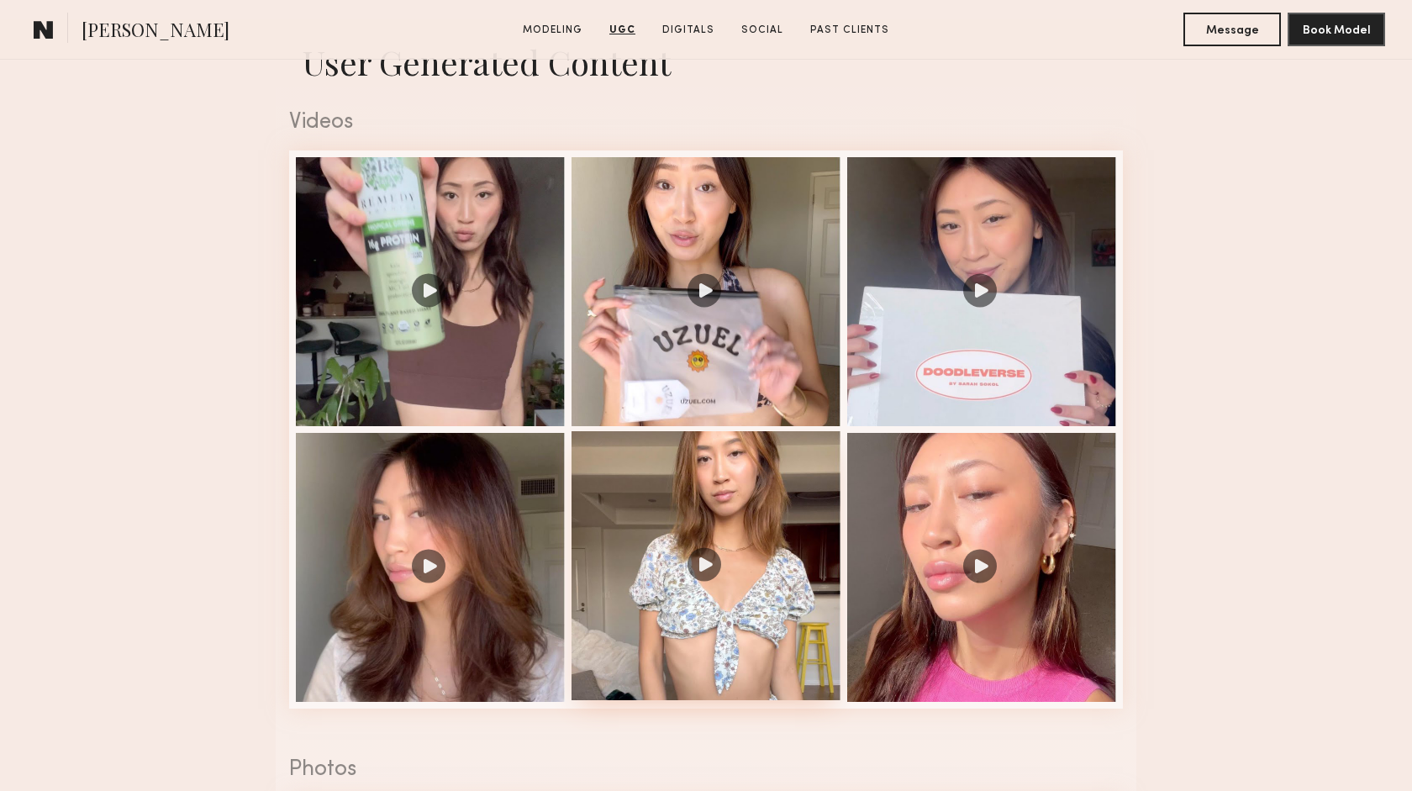
click at [708, 563] on div at bounding box center [705, 565] width 269 height 269
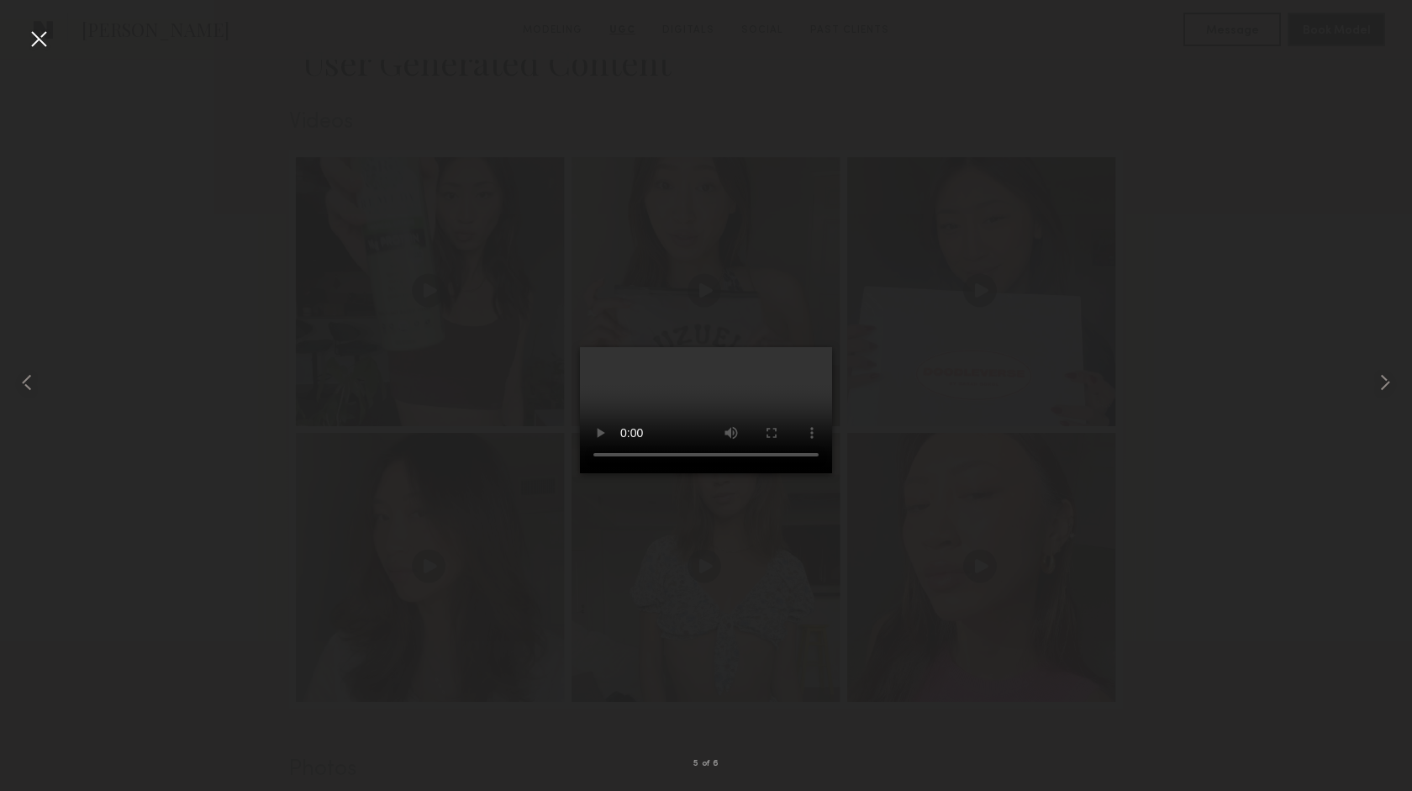
click at [182, 294] on div at bounding box center [706, 382] width 1412 height 710
click at [36, 39] on div at bounding box center [38, 38] width 27 height 27
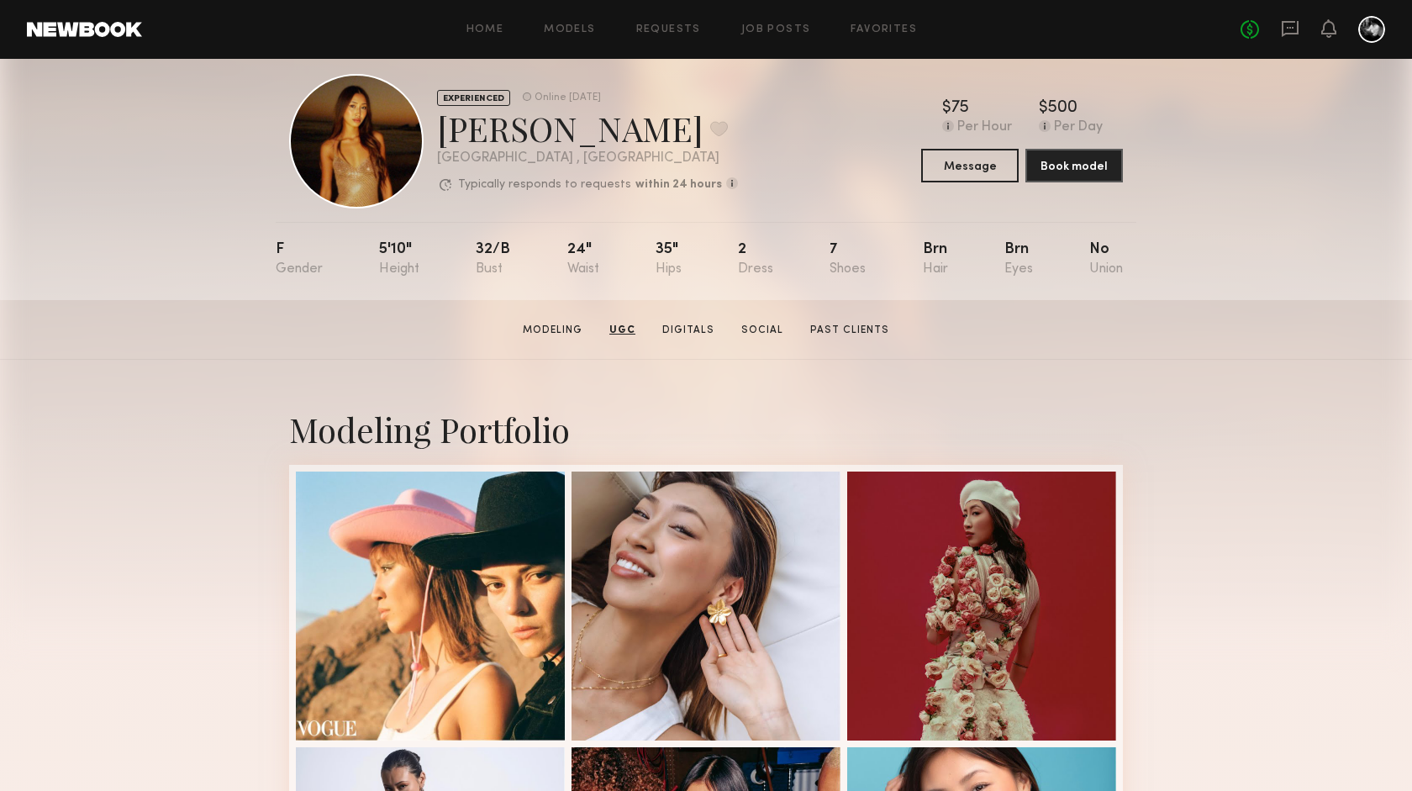
scroll to position [0, 0]
